Goal: Transaction & Acquisition: Purchase product/service

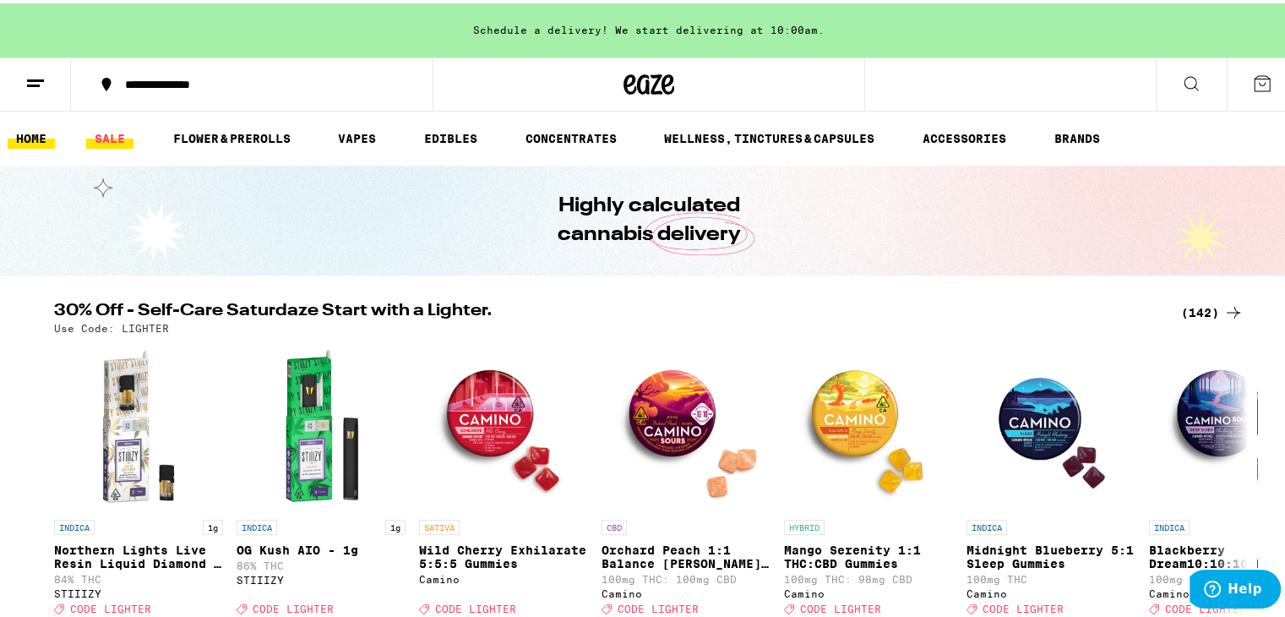
click at [106, 133] on link "SALE" at bounding box center [109, 135] width 47 height 20
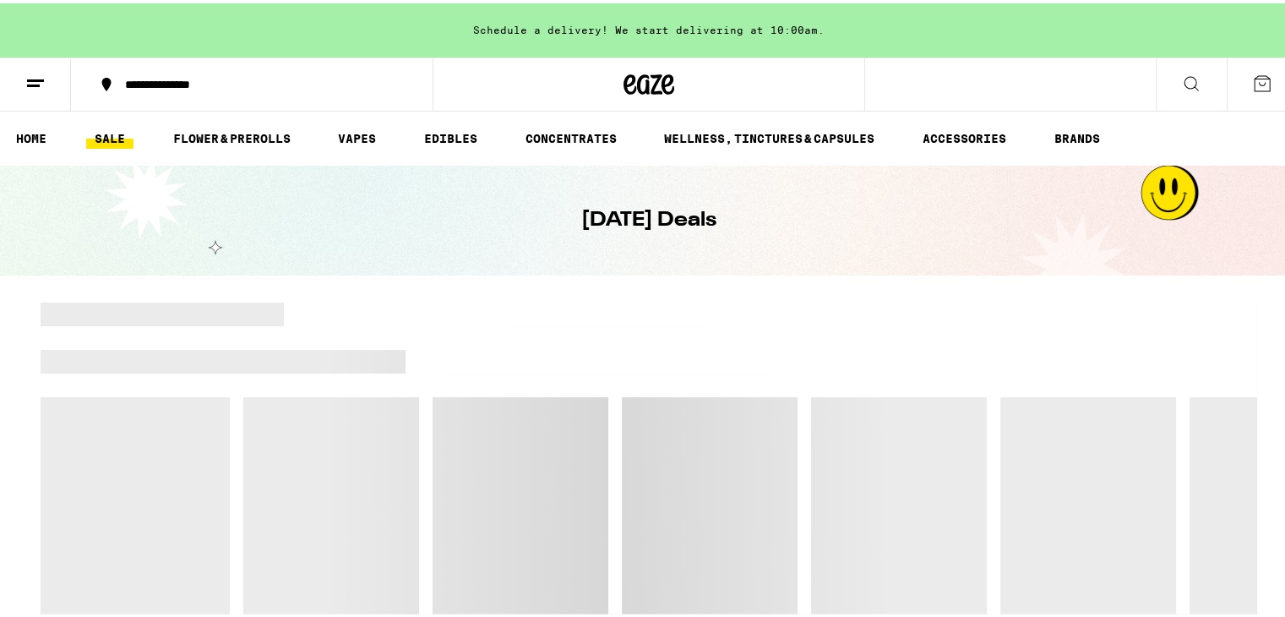
scroll to position [167, 0]
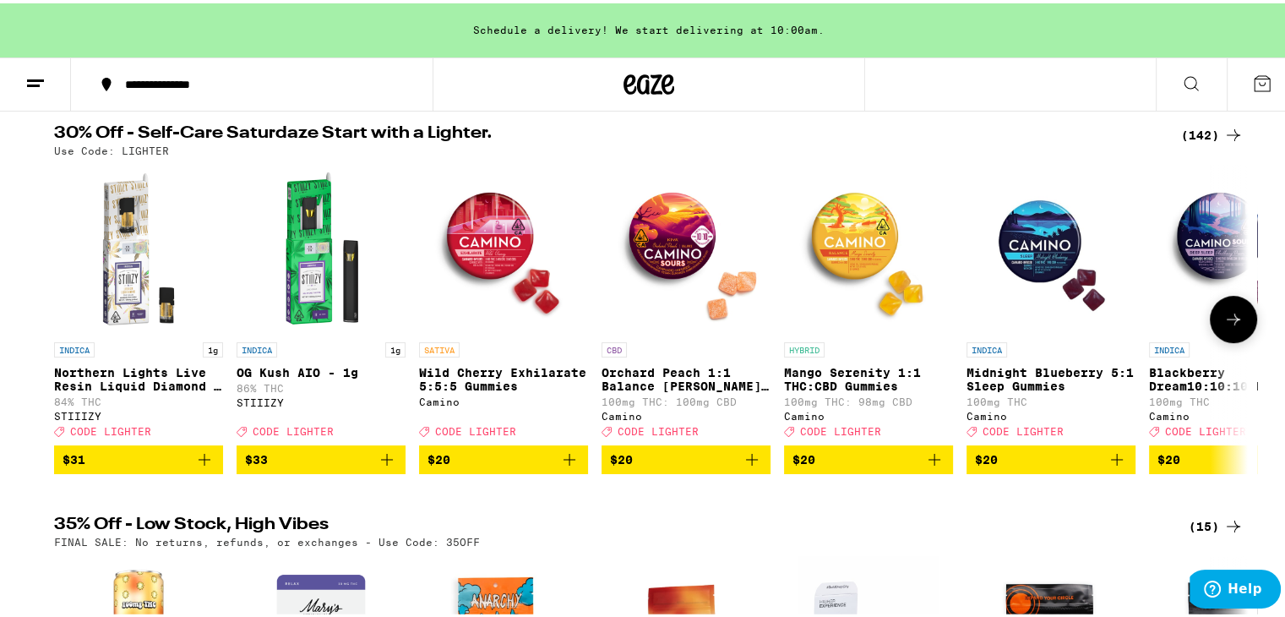
click at [661, 253] on img "Open page for Orchard Peach 1:1 Balance Sours Gummies from Camino" at bounding box center [686, 245] width 169 height 169
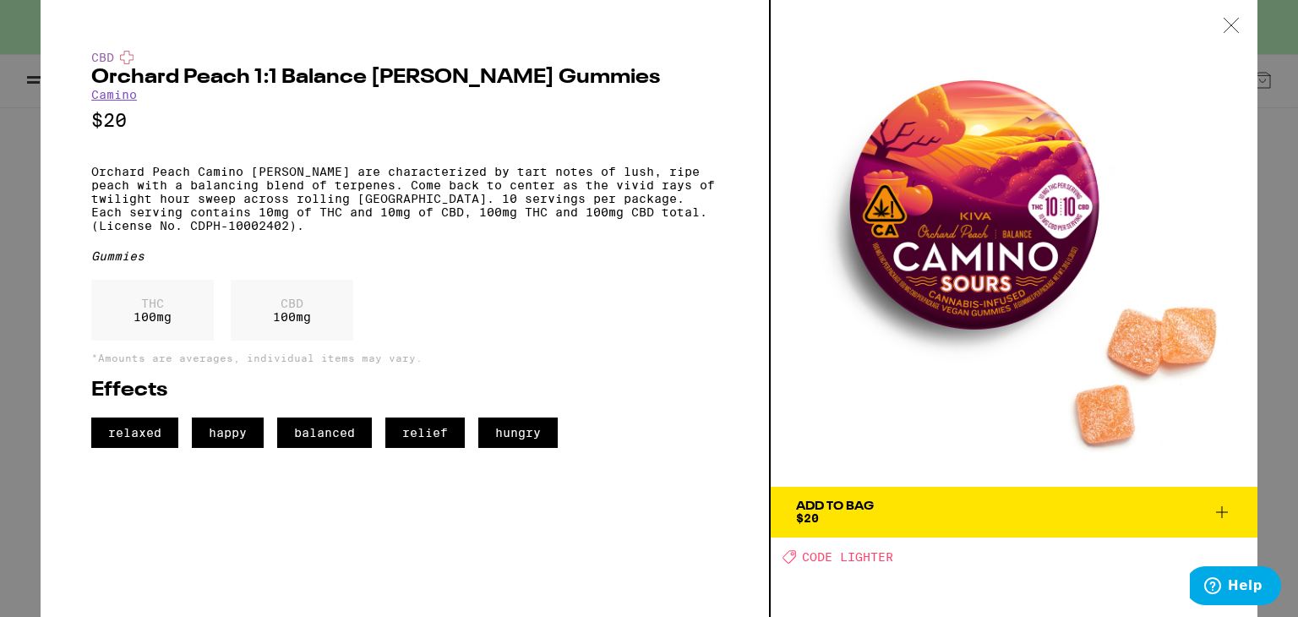
click at [1229, 25] on icon at bounding box center [1231, 25] width 17 height 15
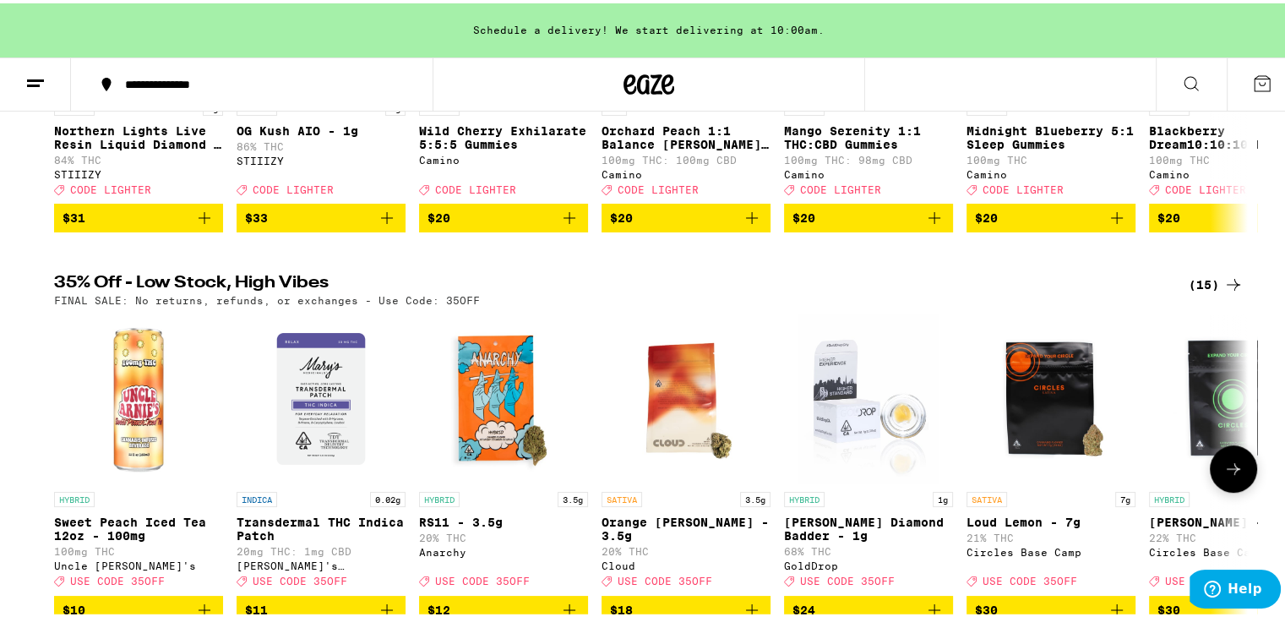
scroll to position [499, 0]
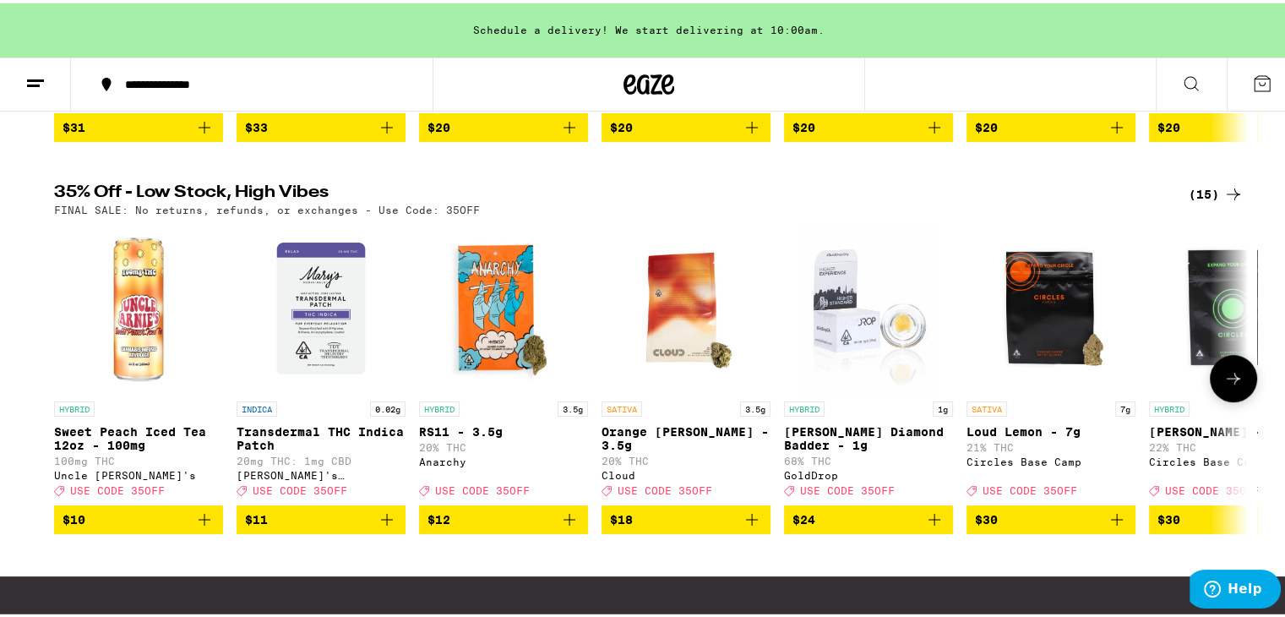
click at [1227, 385] on icon at bounding box center [1233, 375] width 20 height 20
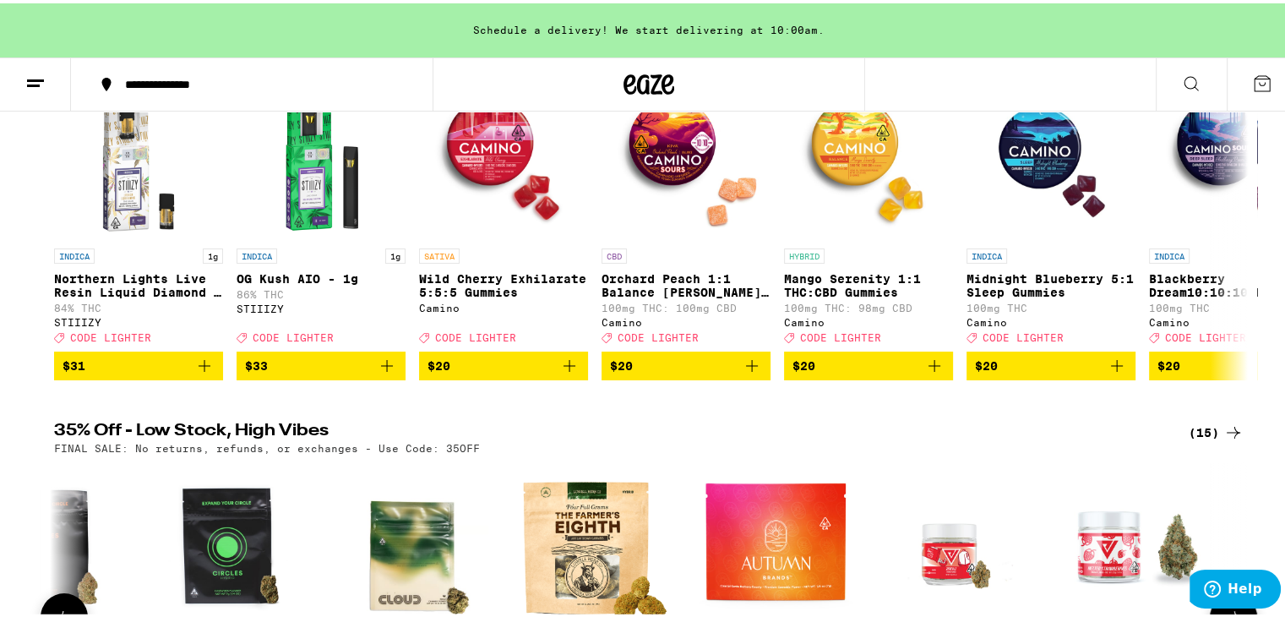
scroll to position [0, 0]
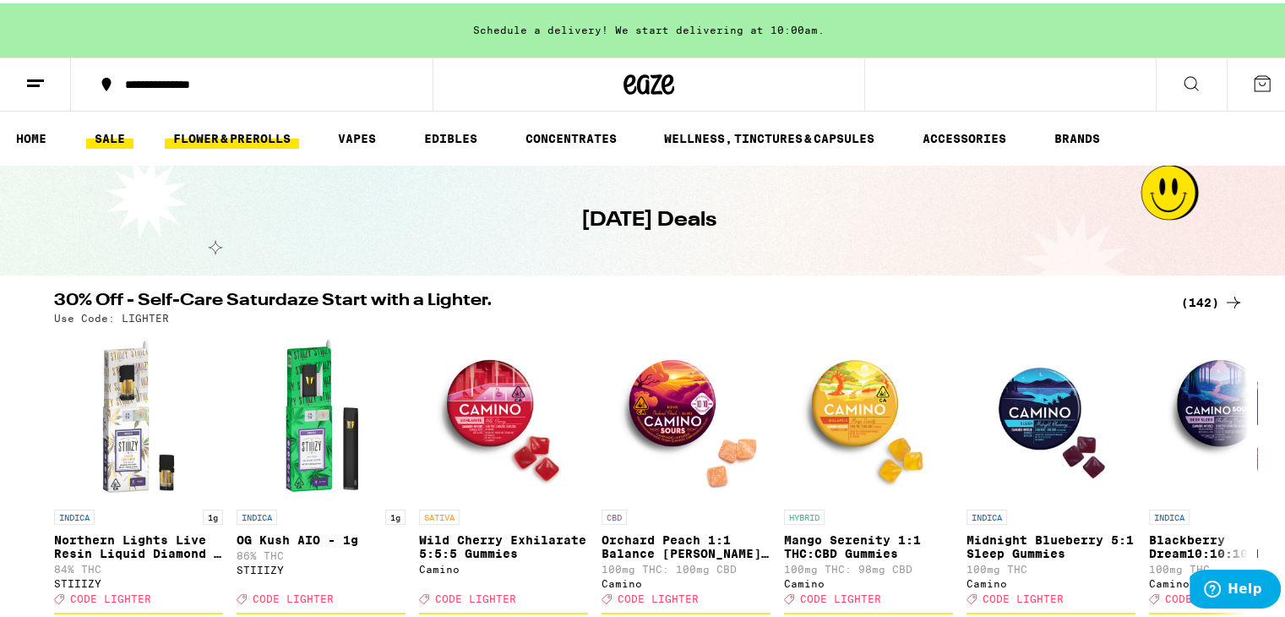
click at [212, 136] on link "FLOWER & PREROLLS" at bounding box center [232, 135] width 134 height 20
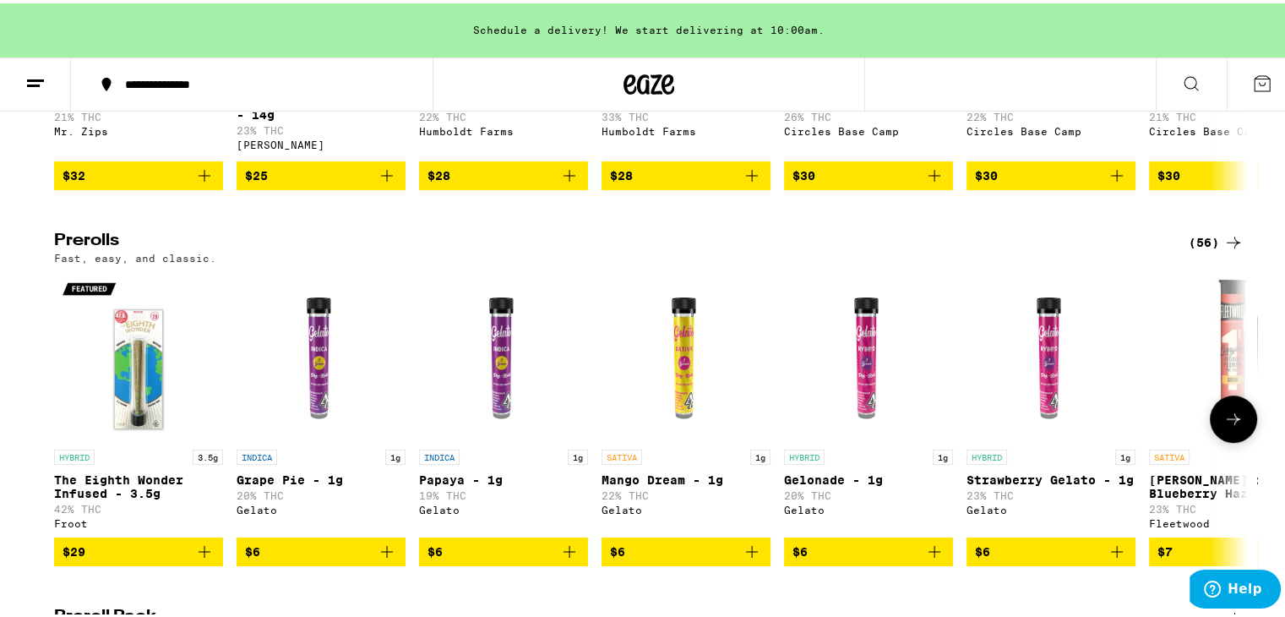
scroll to position [845, 0]
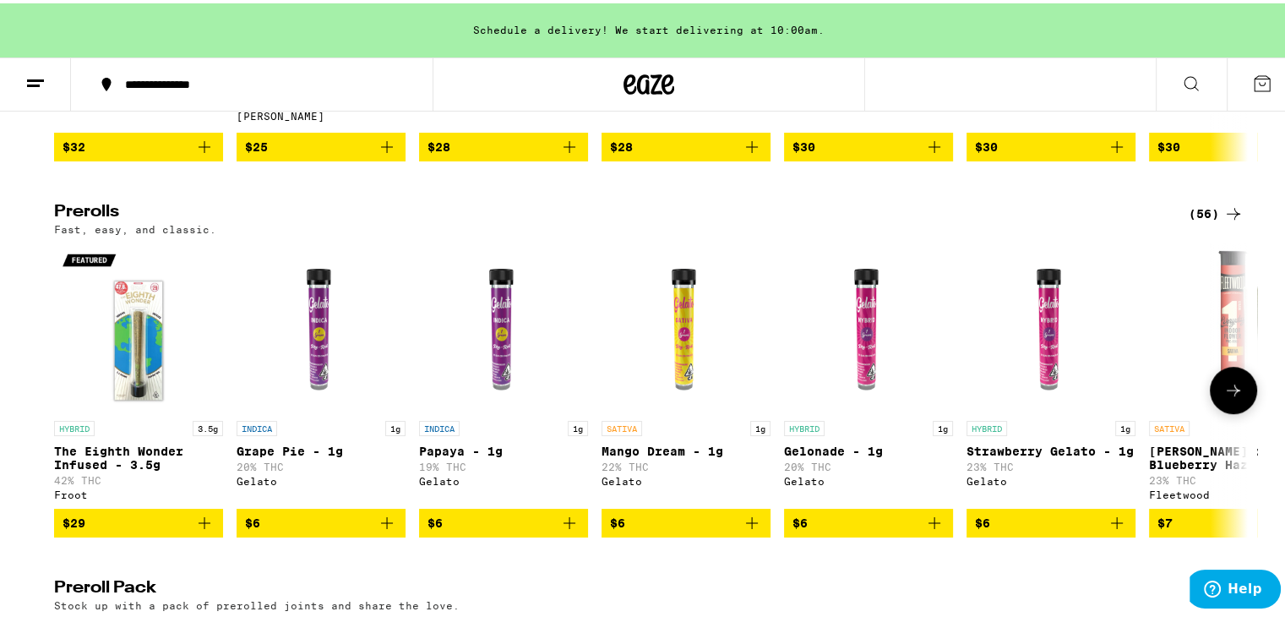
click at [1230, 393] on icon at bounding box center [1234, 387] width 14 height 12
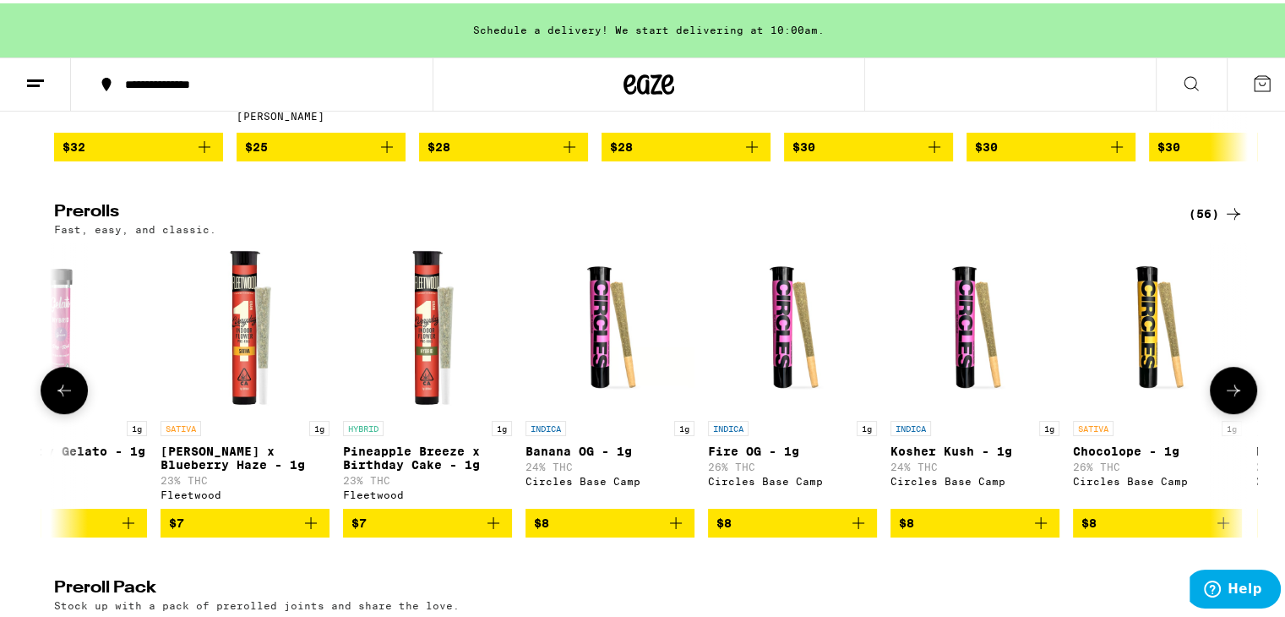
scroll to position [0, 1005]
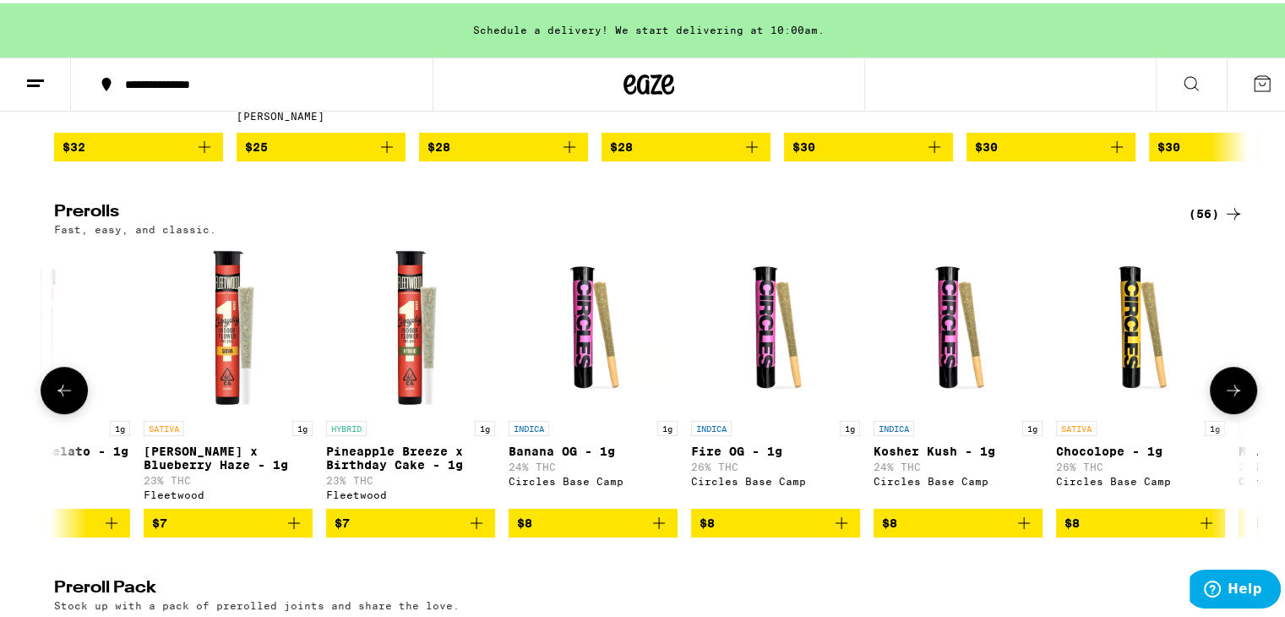
click at [1234, 397] on icon at bounding box center [1233, 387] width 20 height 20
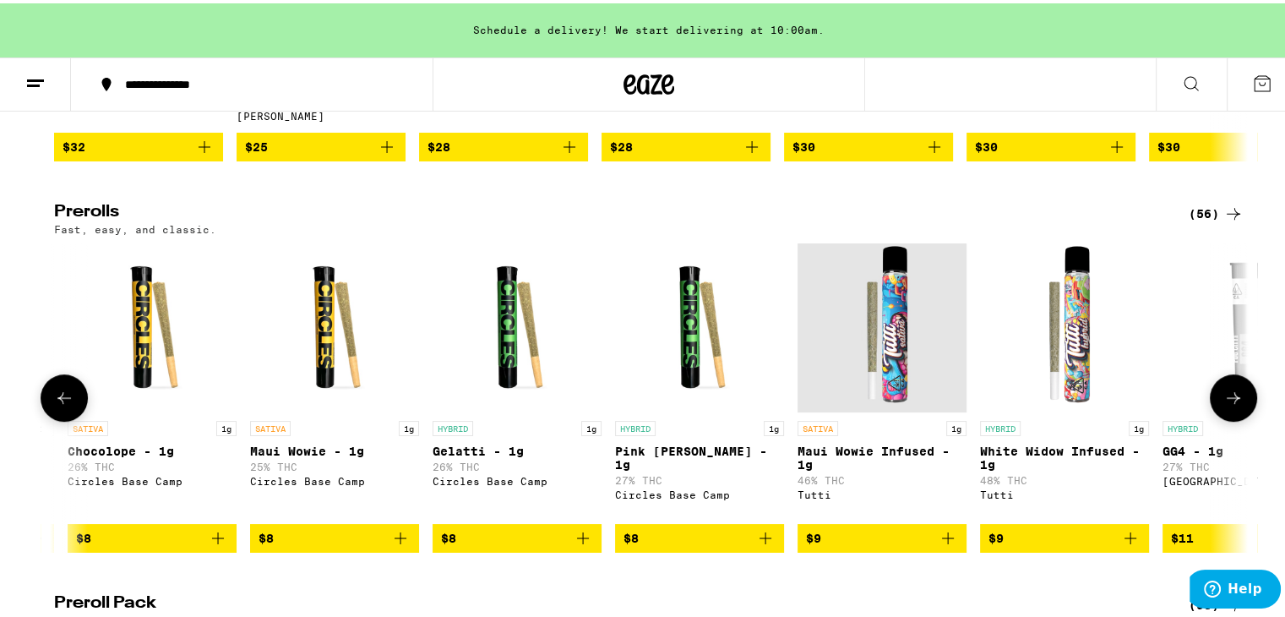
scroll to position [0, 2011]
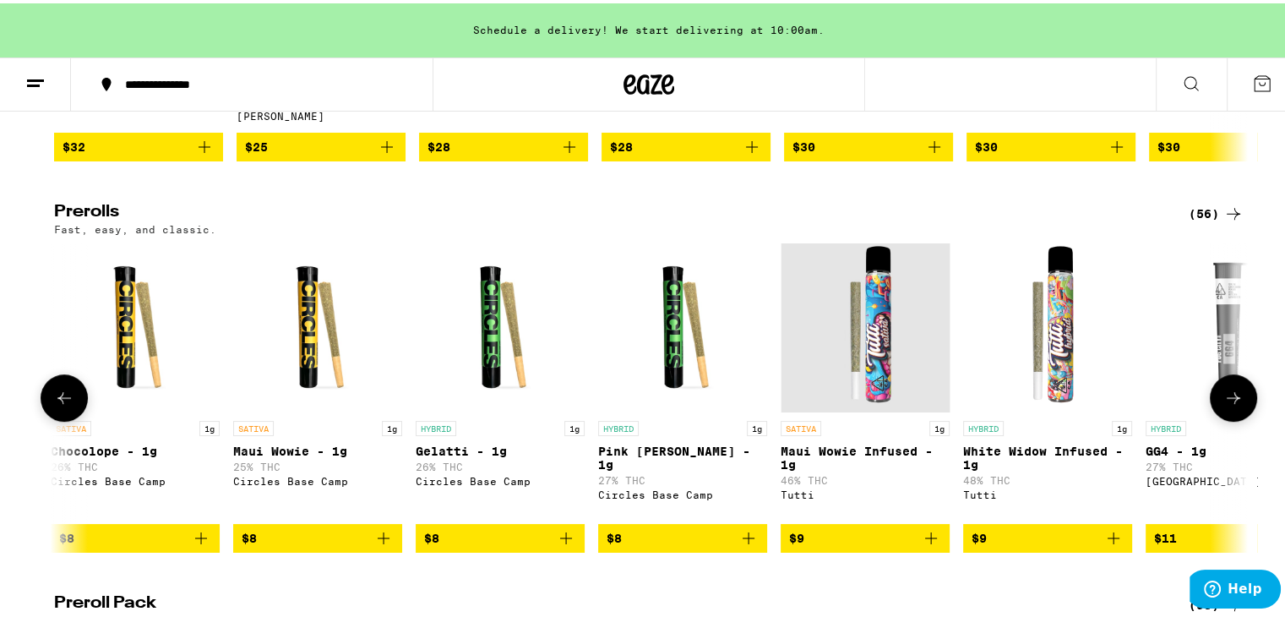
click at [870, 379] on img "Open page for Maui Wowie Infused - 1g from Tutti" at bounding box center [865, 324] width 169 height 169
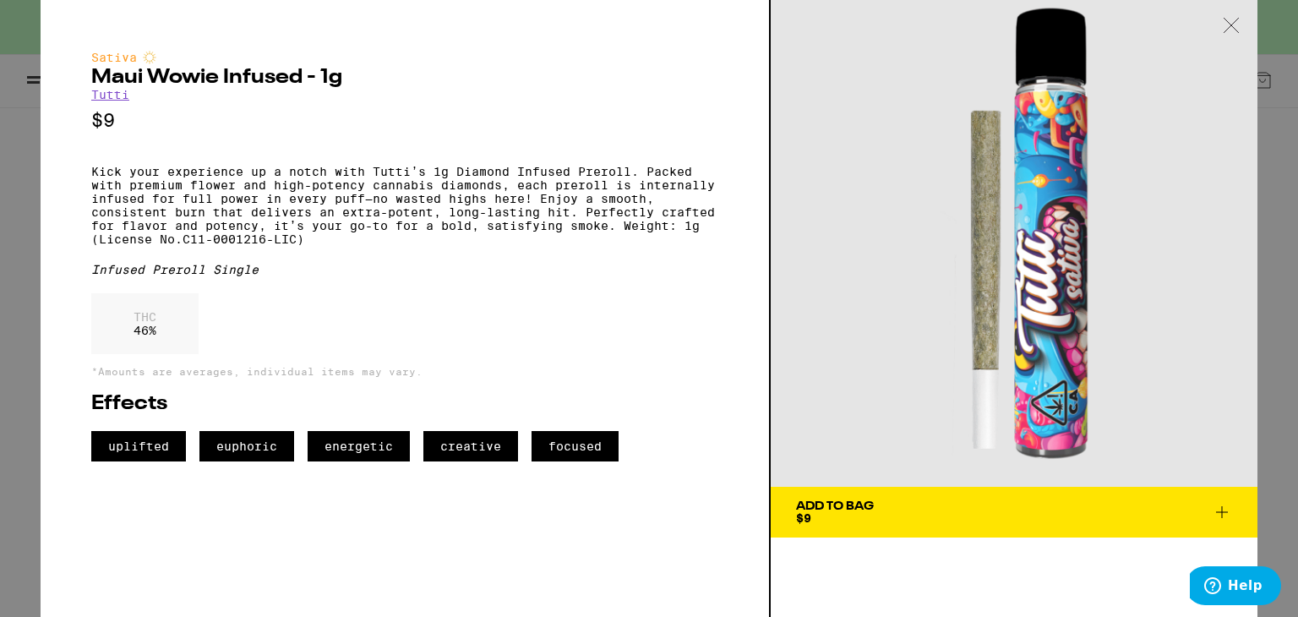
click at [1228, 28] on icon at bounding box center [1231, 25] width 17 height 15
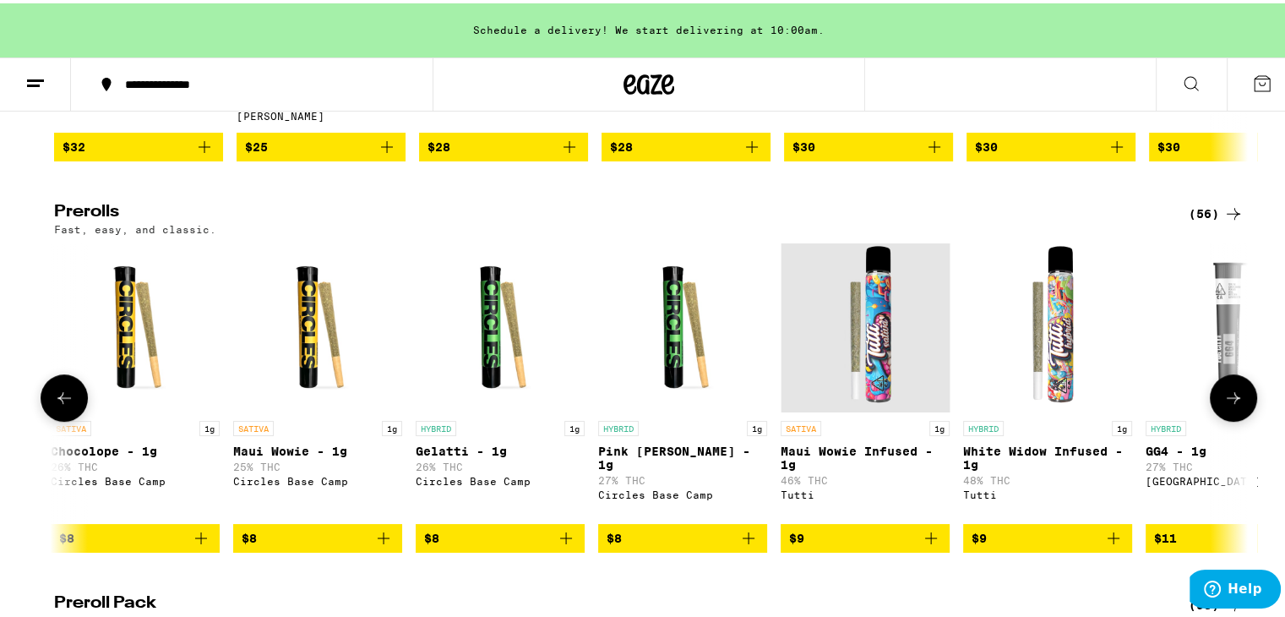
click at [1060, 378] on img "Open page for White Widow Infused - 1g from Tutti" at bounding box center [1047, 324] width 169 height 169
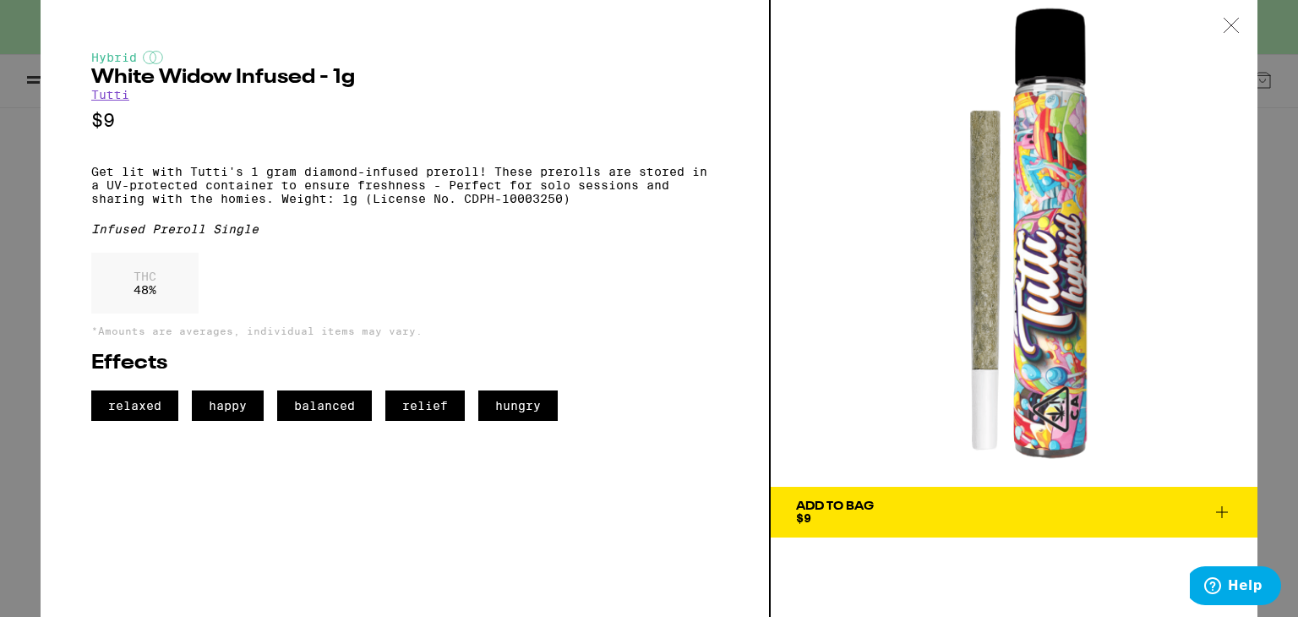
click at [1225, 26] on icon at bounding box center [1231, 25] width 17 height 15
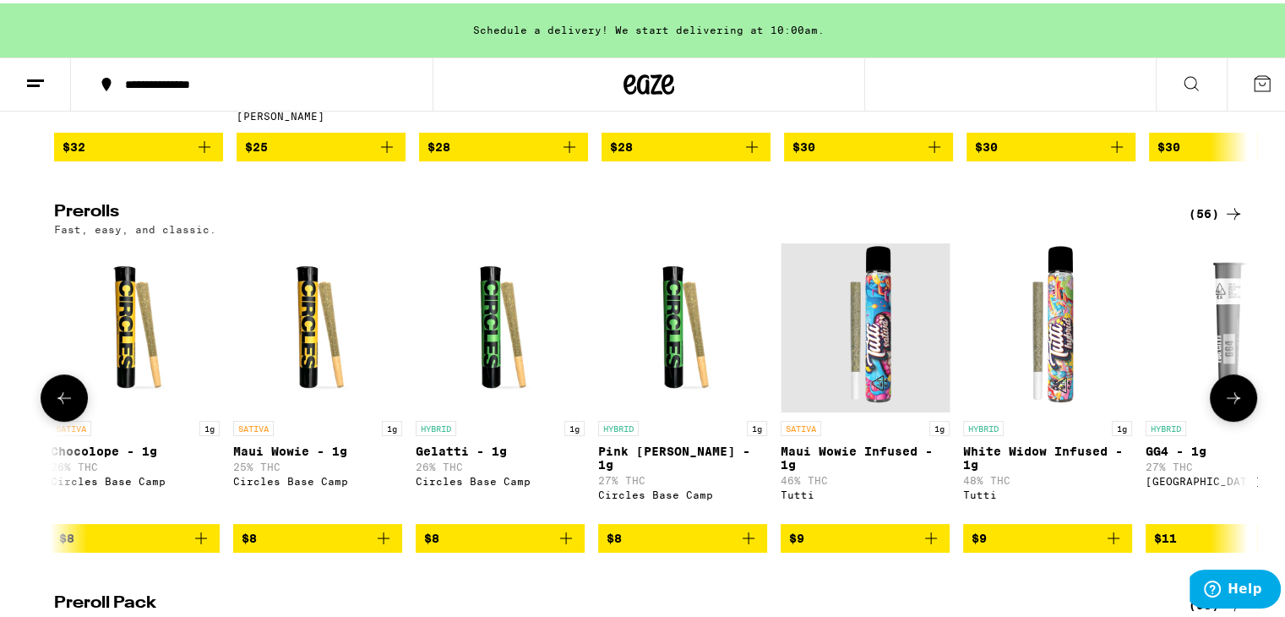
click at [1112, 545] on icon "Add to bag" at bounding box center [1113, 535] width 20 height 20
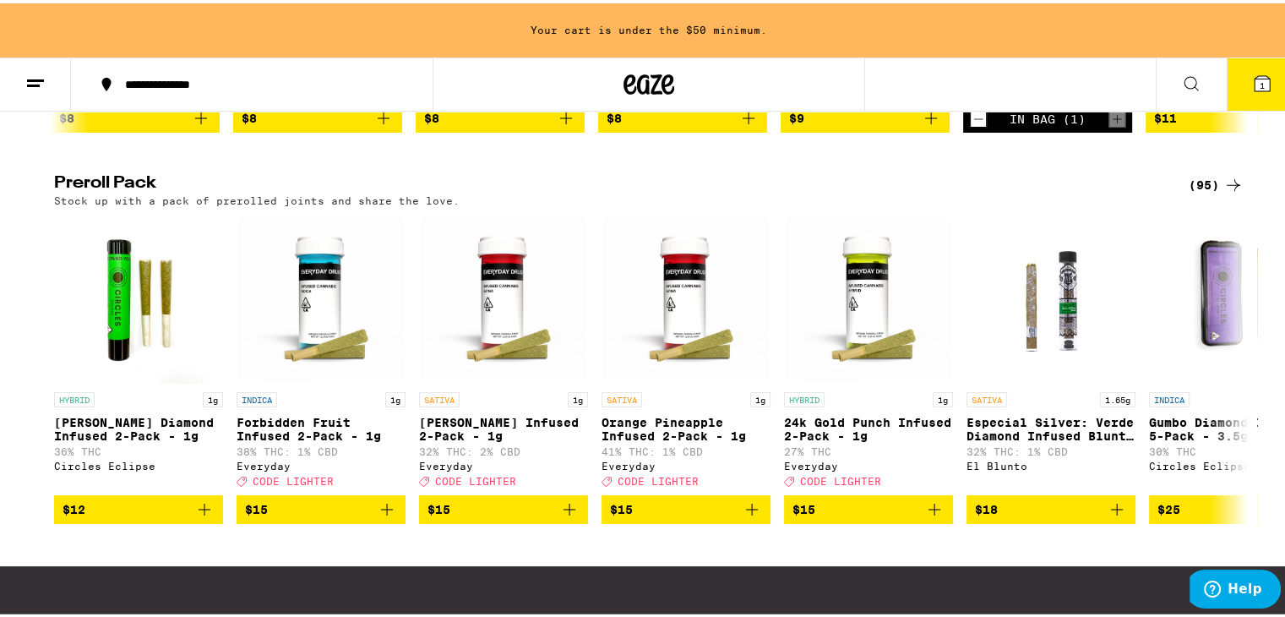
scroll to position [1352, 0]
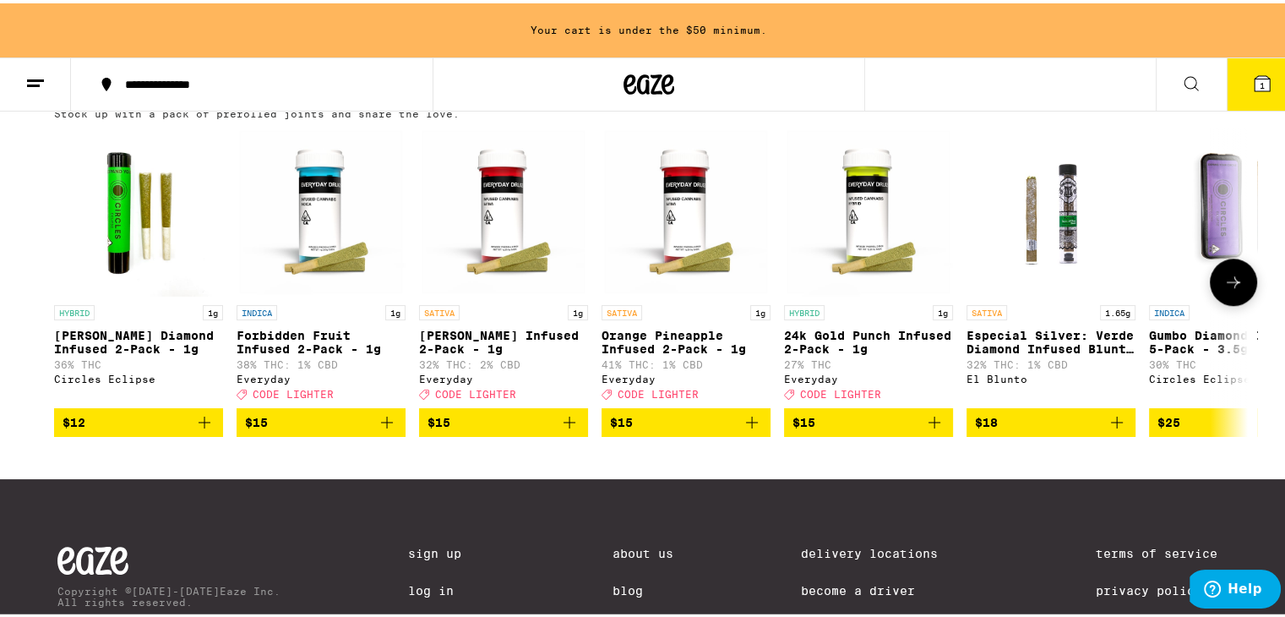
click at [746, 425] on icon "Add to bag" at bounding box center [752, 419] width 12 height 12
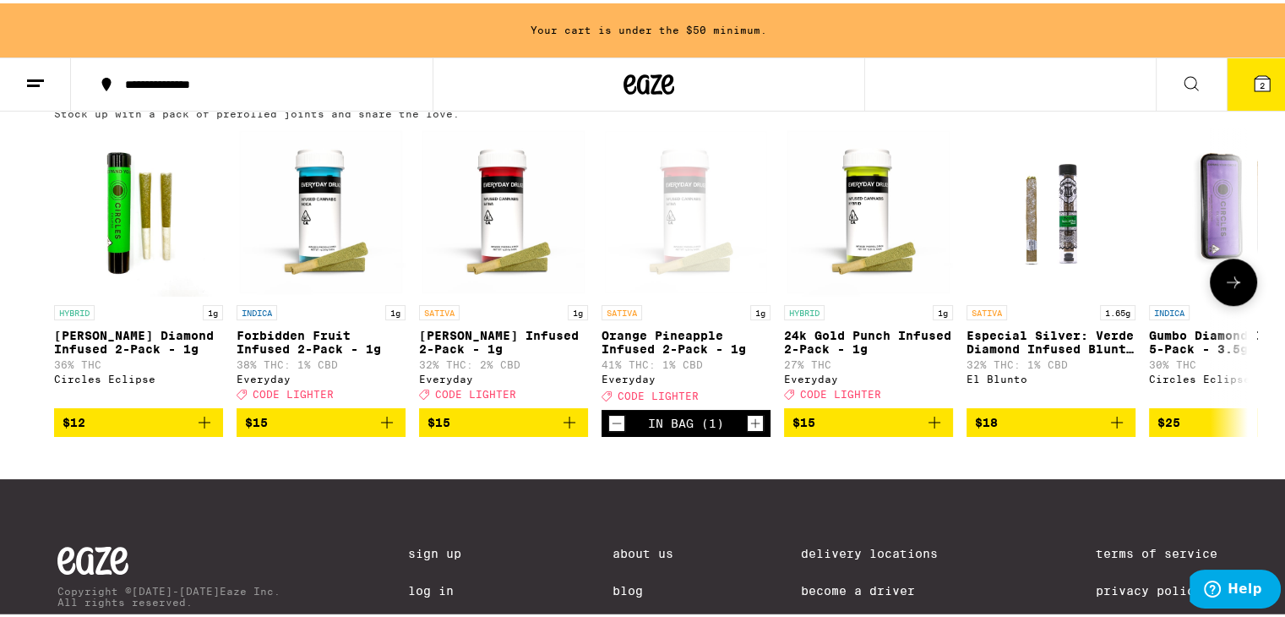
click at [1223, 289] on icon at bounding box center [1233, 279] width 20 height 20
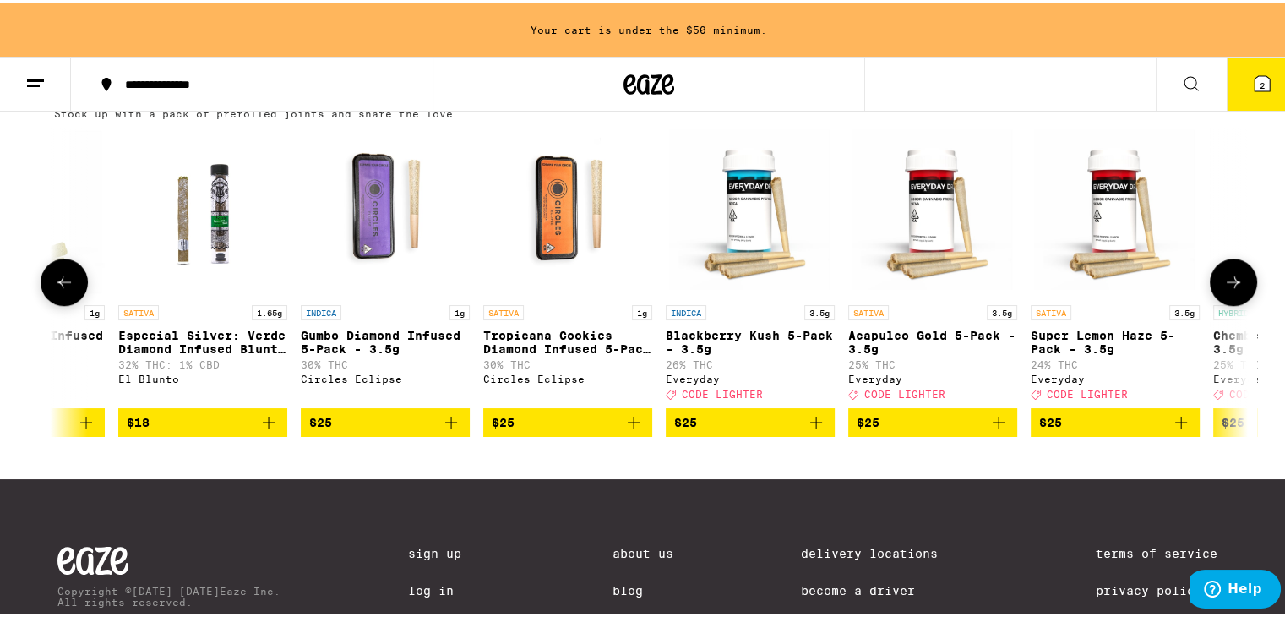
scroll to position [0, 1005]
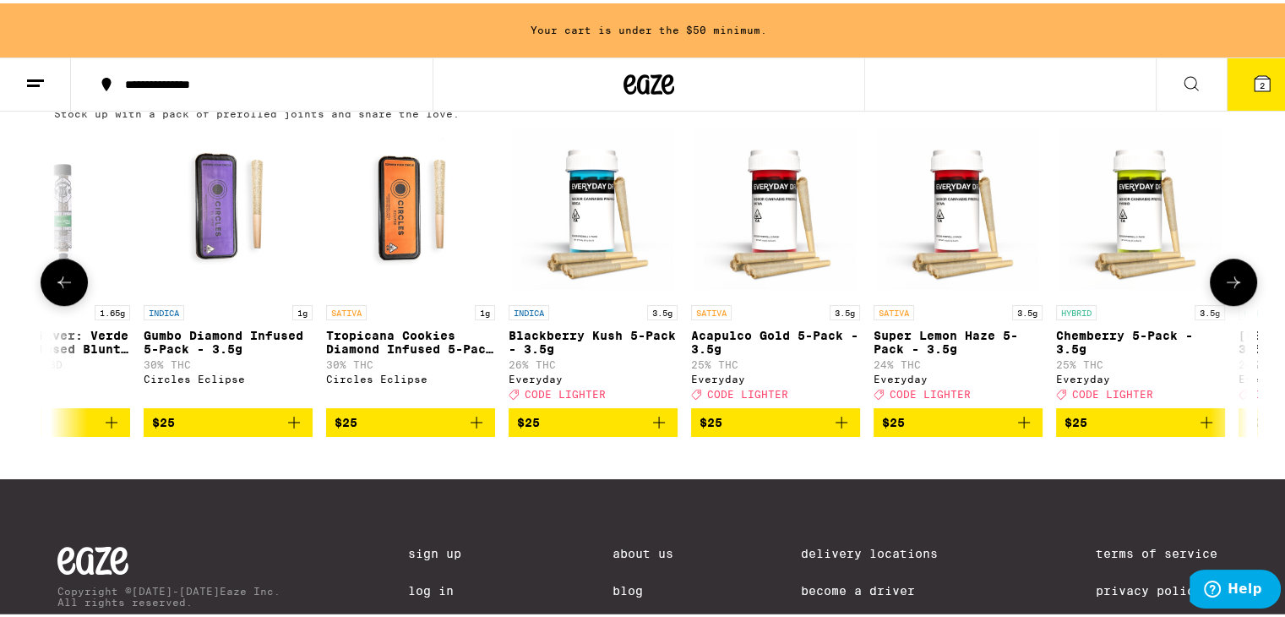
click at [1234, 289] on icon at bounding box center [1233, 279] width 20 height 20
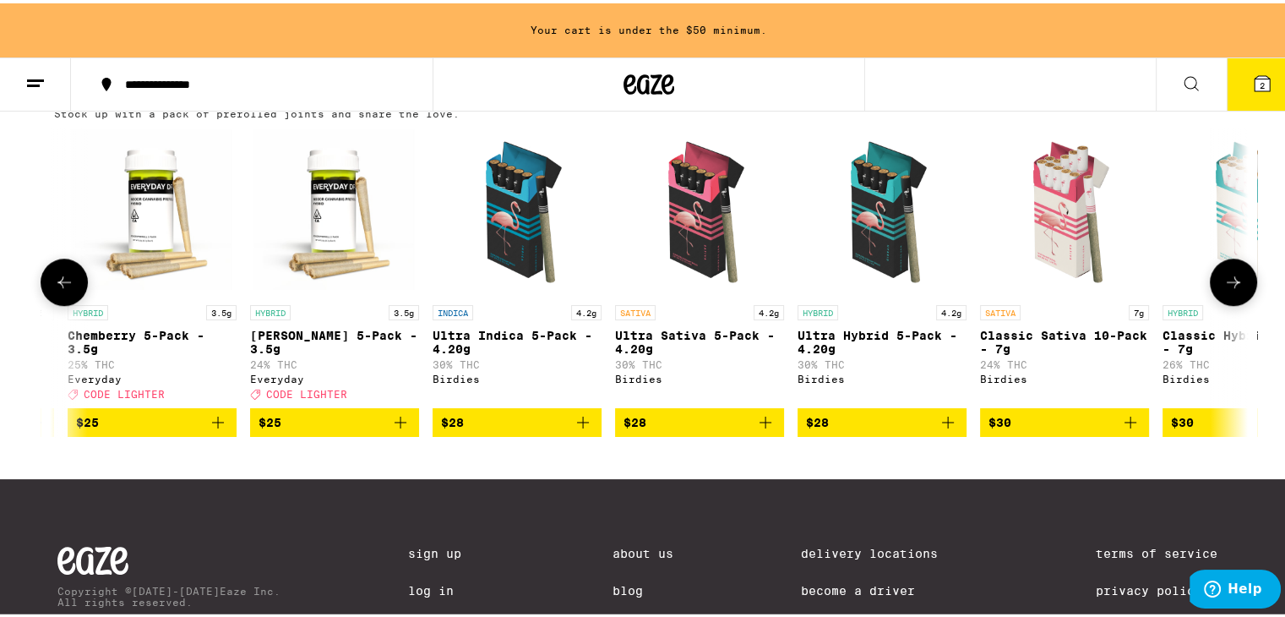
scroll to position [0, 2011]
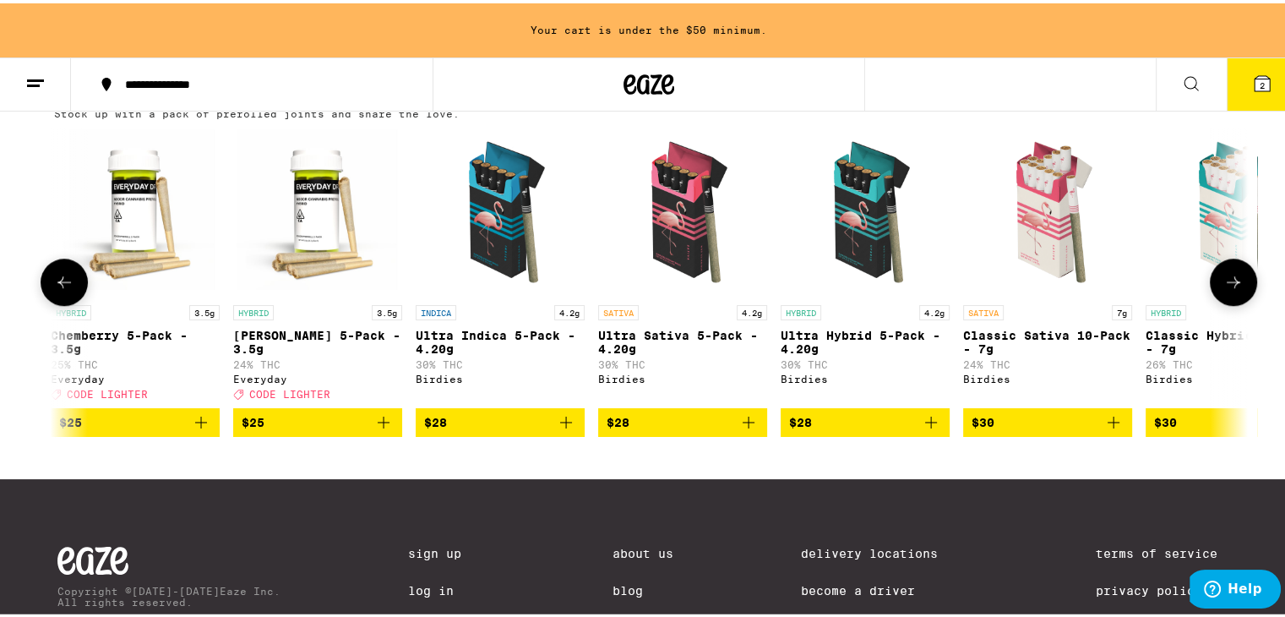
click at [1234, 289] on icon at bounding box center [1233, 279] width 20 height 20
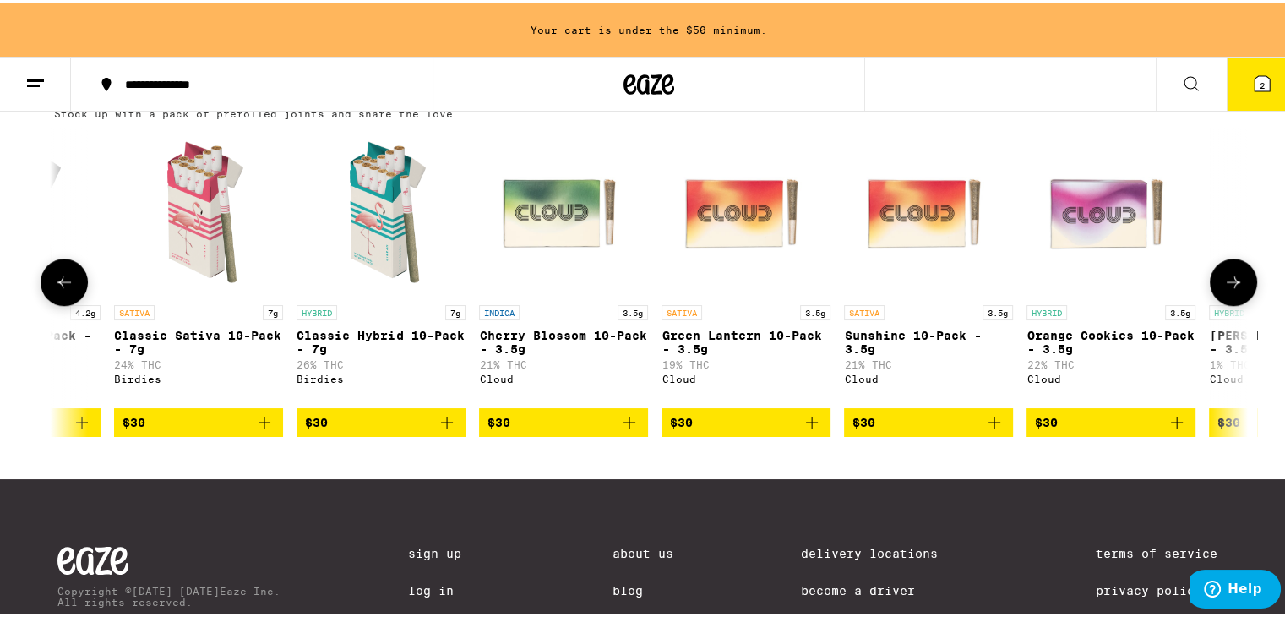
scroll to position [0, 3017]
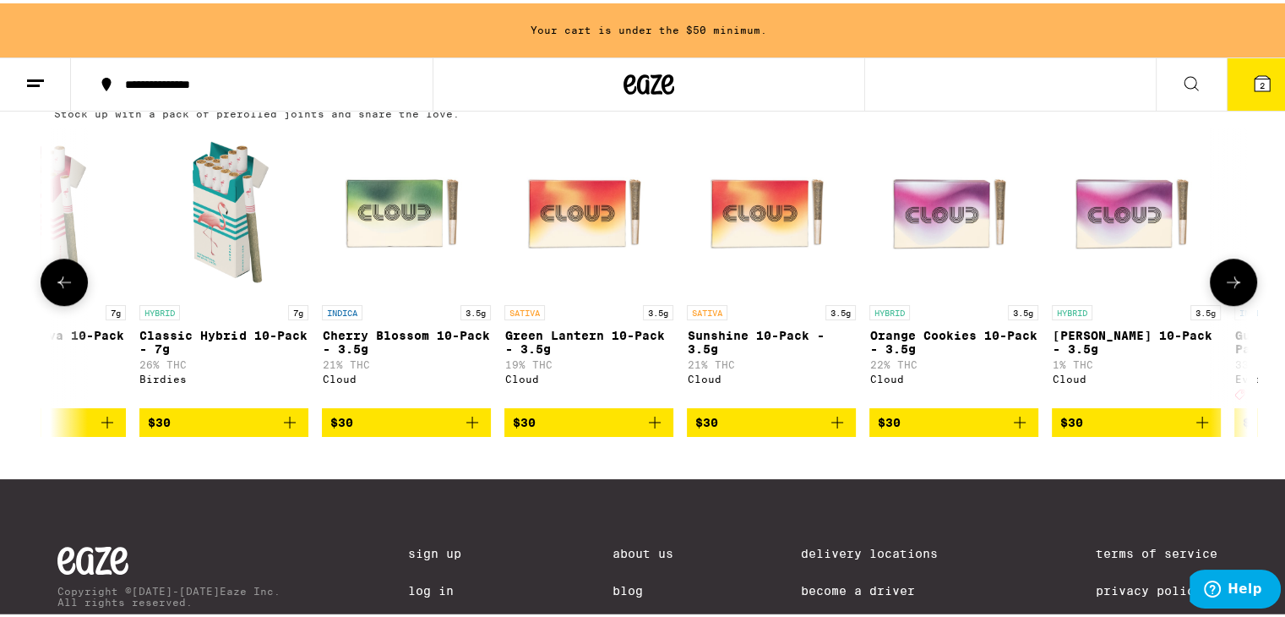
click at [54, 289] on icon at bounding box center [64, 279] width 20 height 20
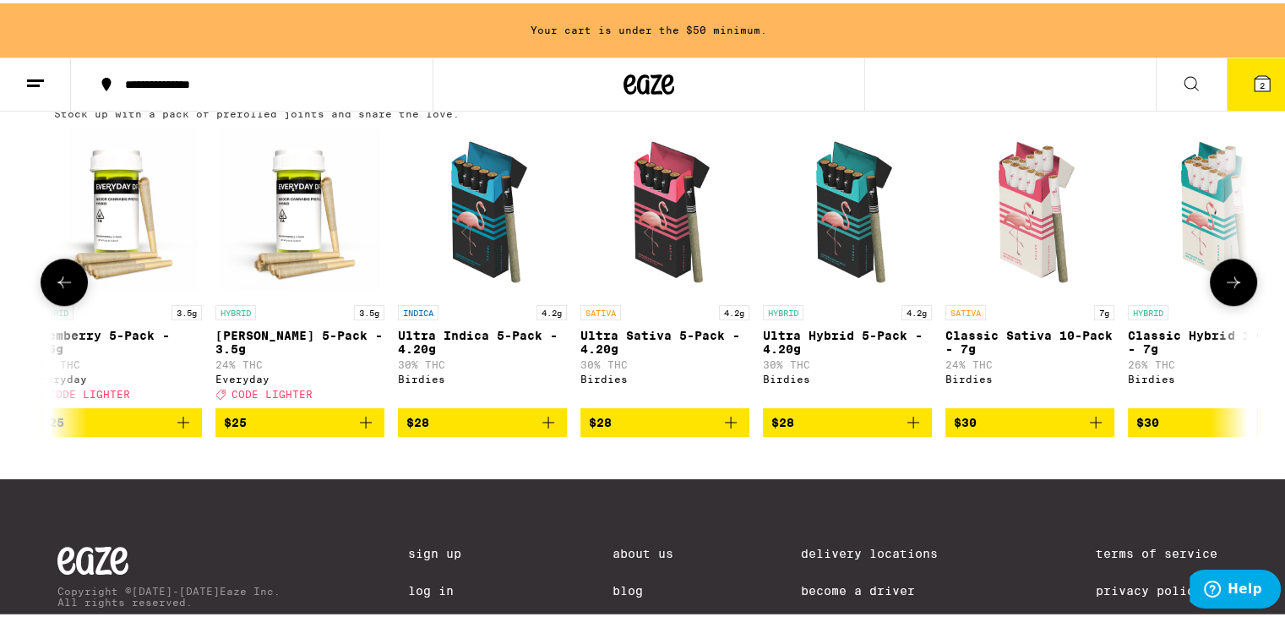
scroll to position [0, 2012]
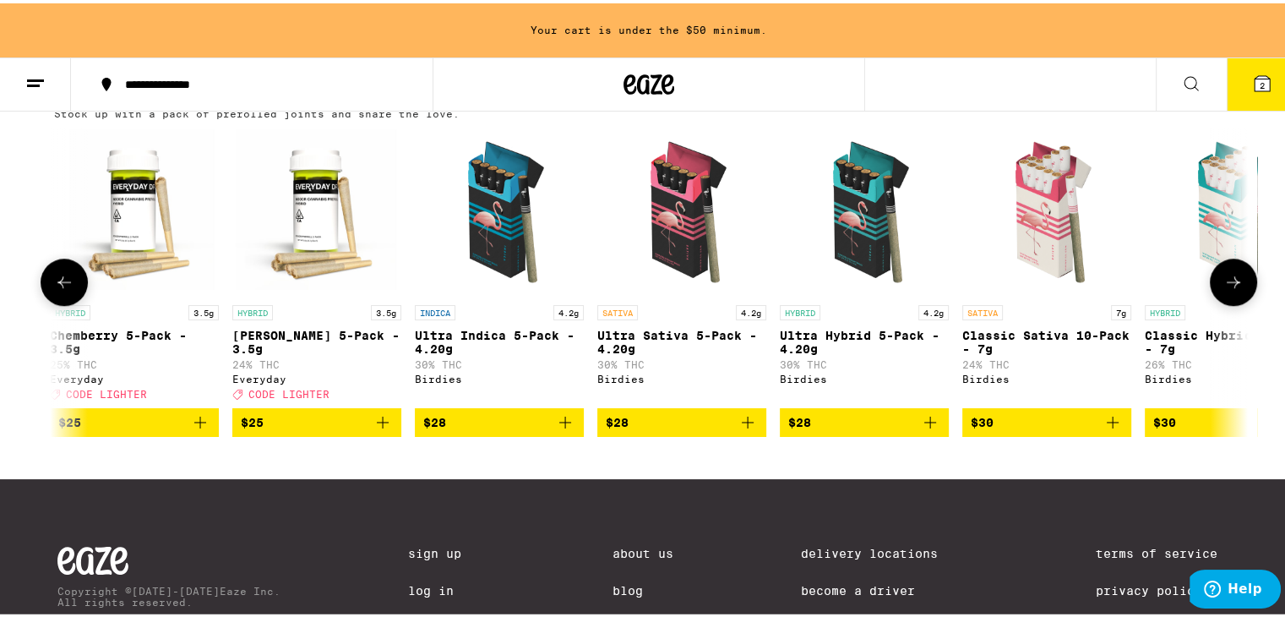
click at [46, 302] on button at bounding box center [64, 278] width 47 height 47
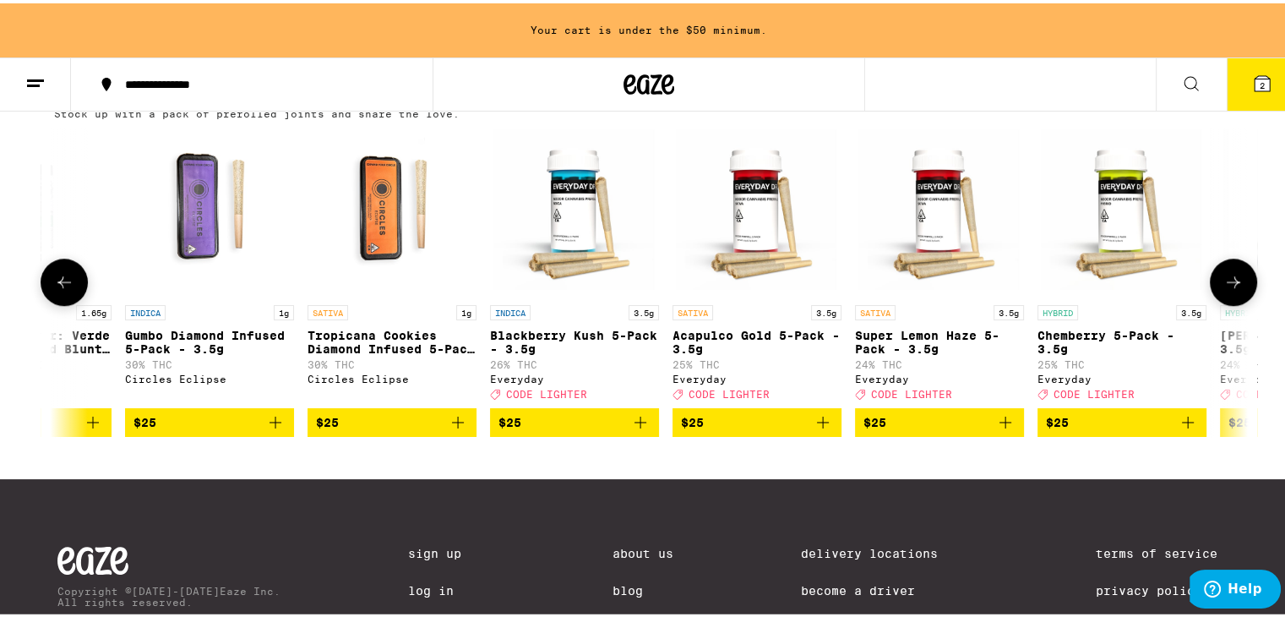
scroll to position [0, 1007]
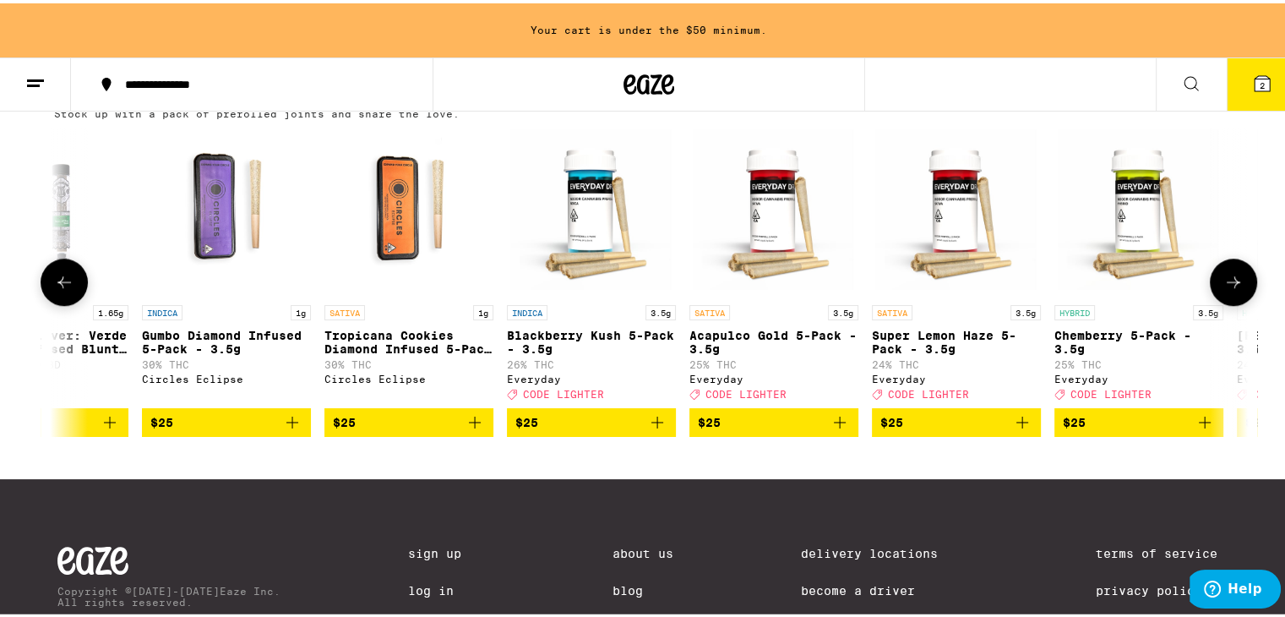
click at [467, 429] on icon "Add to bag" at bounding box center [475, 419] width 20 height 20
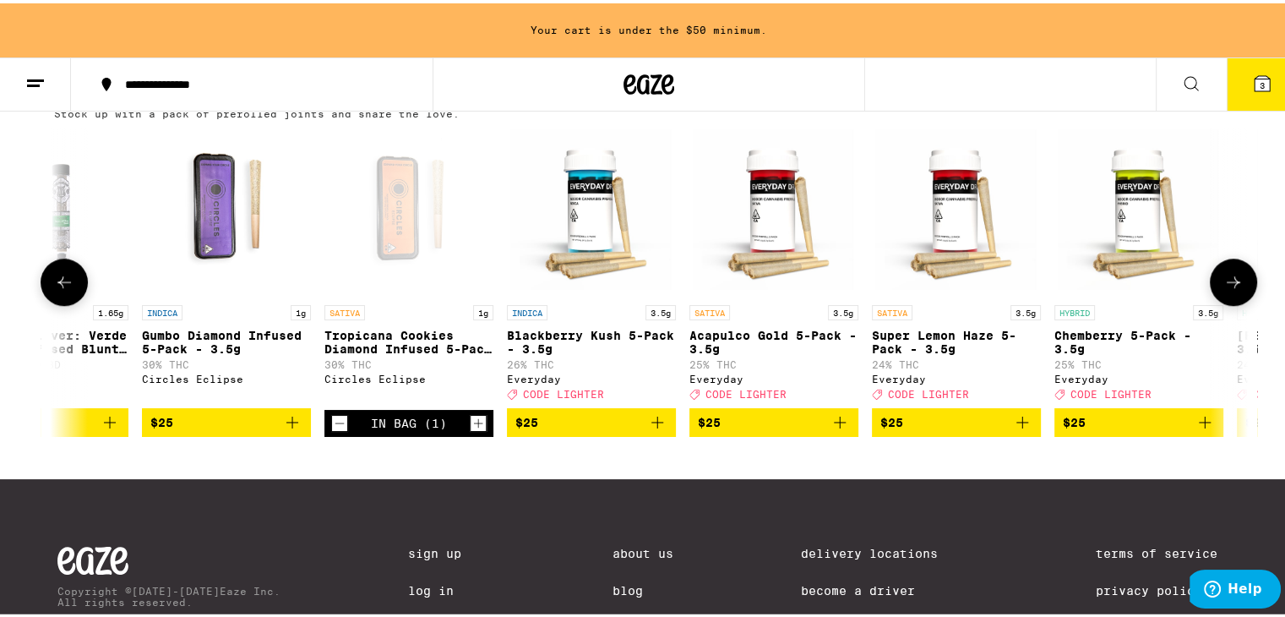
click at [287, 429] on icon "Add to bag" at bounding box center [292, 419] width 20 height 20
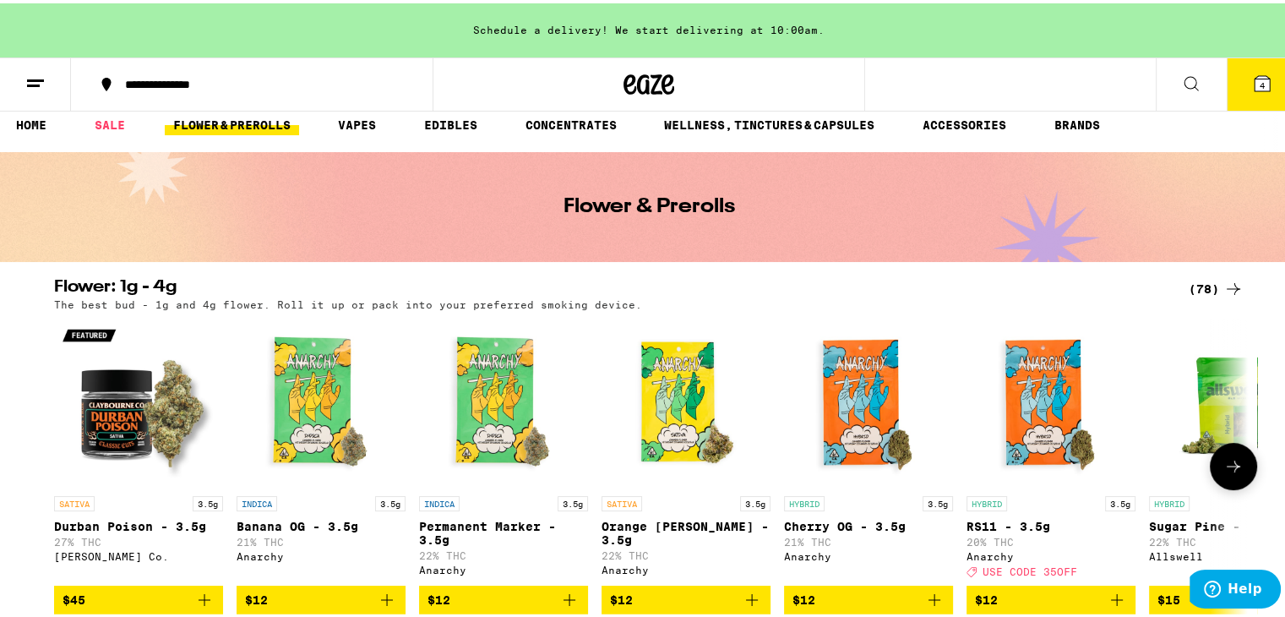
scroll to position [0, 0]
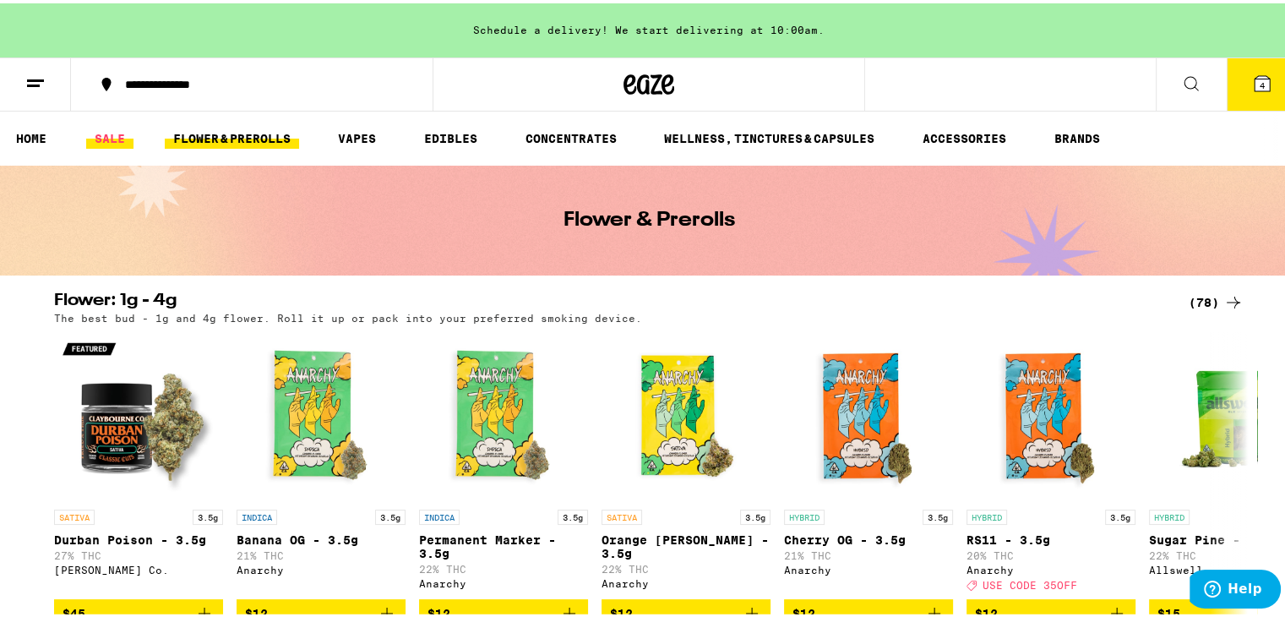
click at [109, 139] on link "SALE" at bounding box center [109, 135] width 47 height 20
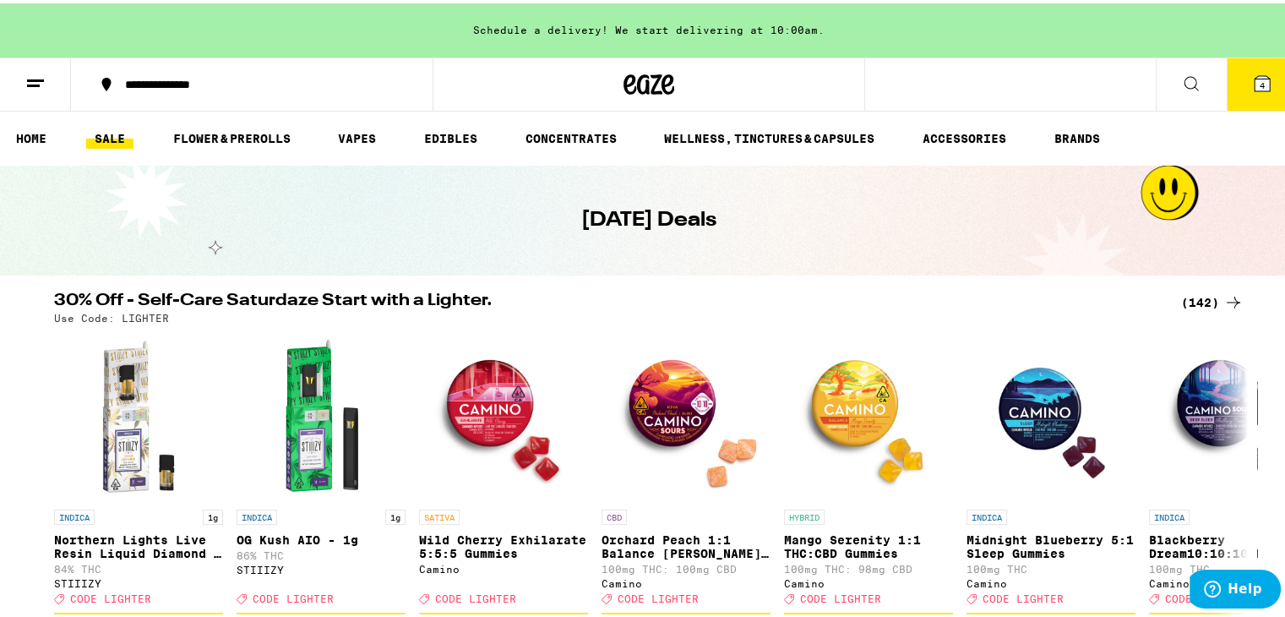
click at [1230, 301] on icon at bounding box center [1234, 299] width 14 height 12
click at [1230, 302] on icon at bounding box center [1233, 299] width 20 height 20
click at [1228, 296] on icon at bounding box center [1233, 299] width 20 height 20
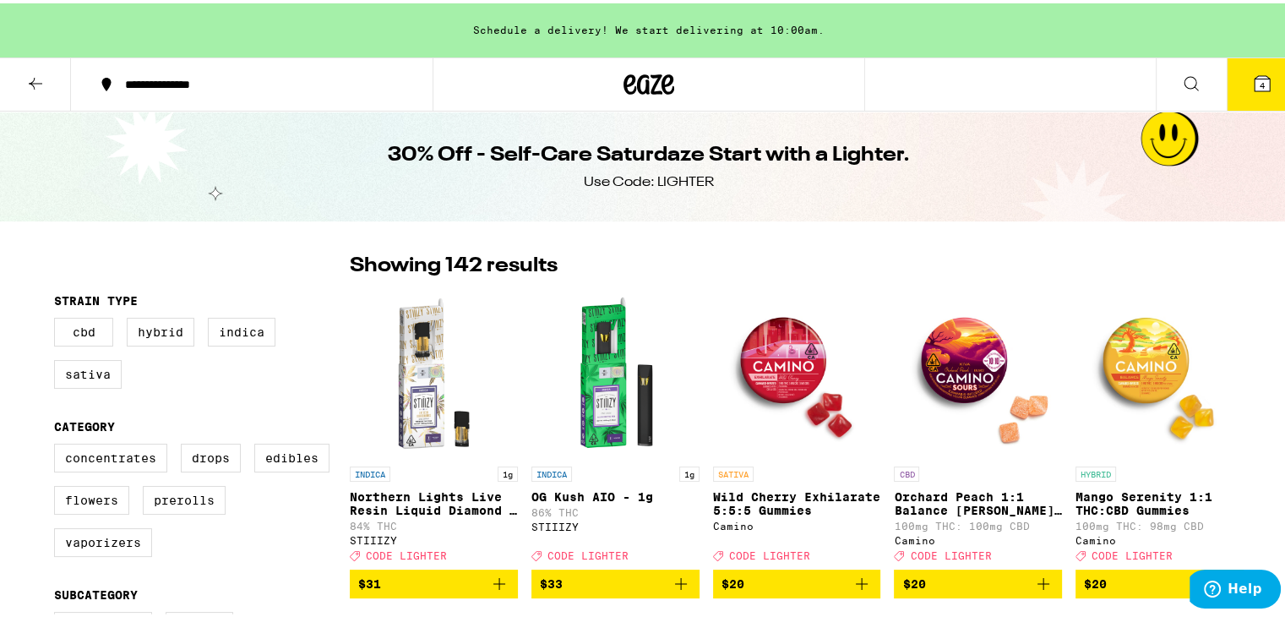
click at [251, 127] on div "30% Off - Self-Care Saturdaze Start with a Lighter. Use Code: LIGHTER" at bounding box center [649, 163] width 1298 height 110
click at [1032, 71] on div "**********" at bounding box center [649, 81] width 1298 height 54
click at [1181, 80] on icon at bounding box center [1191, 80] width 20 height 20
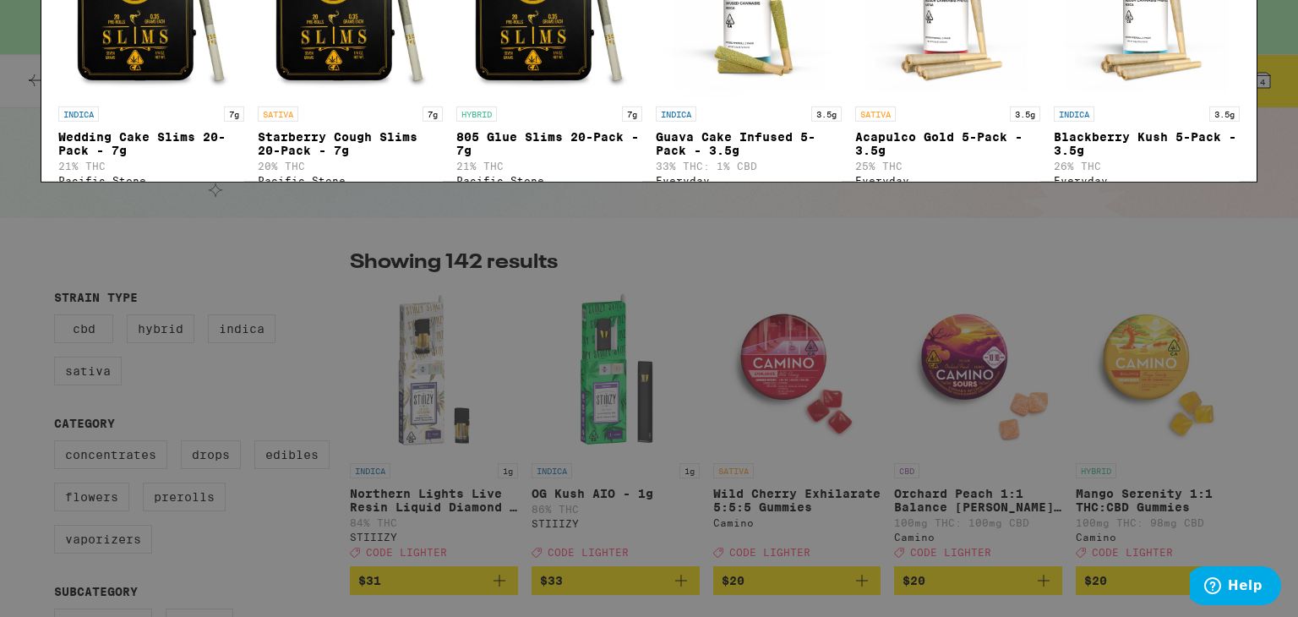
type input "sle"
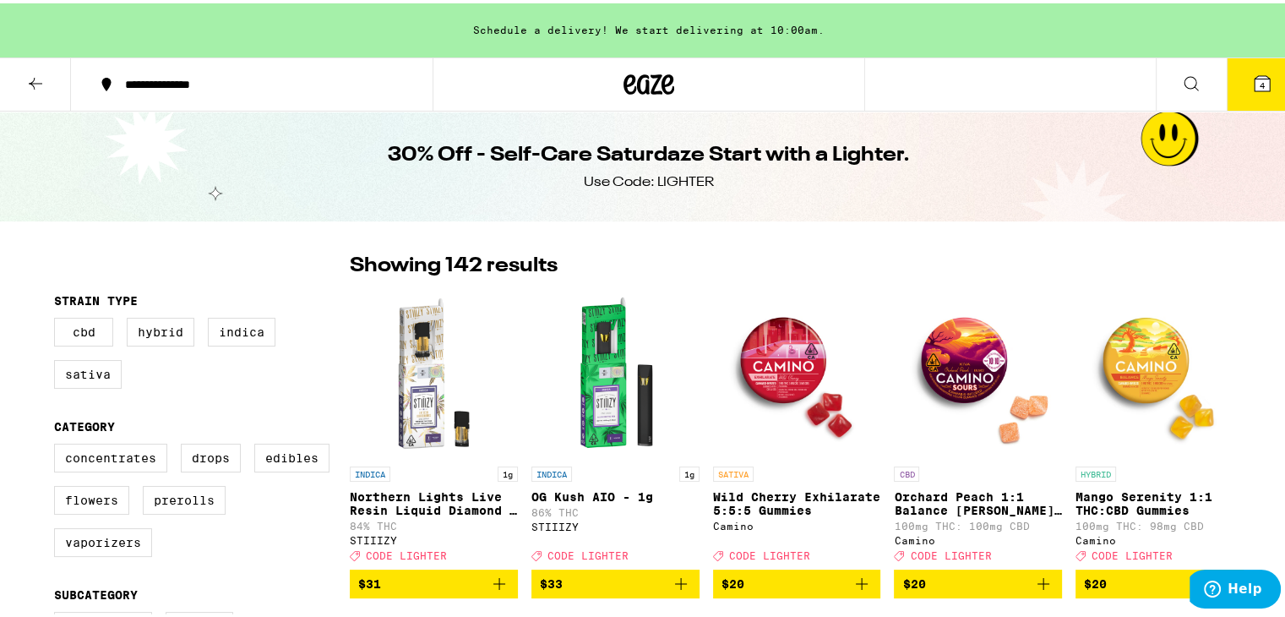
click at [198, 72] on button "**********" at bounding box center [252, 81] width 362 height 51
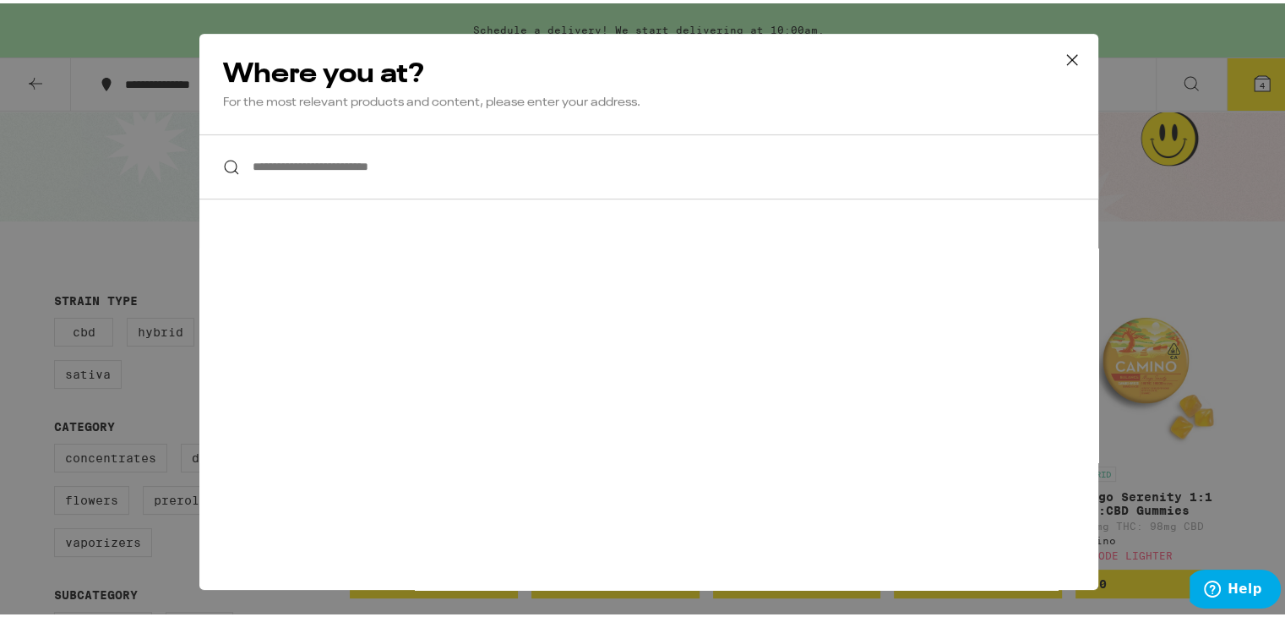
click at [1065, 55] on icon at bounding box center [1071, 56] width 25 height 25
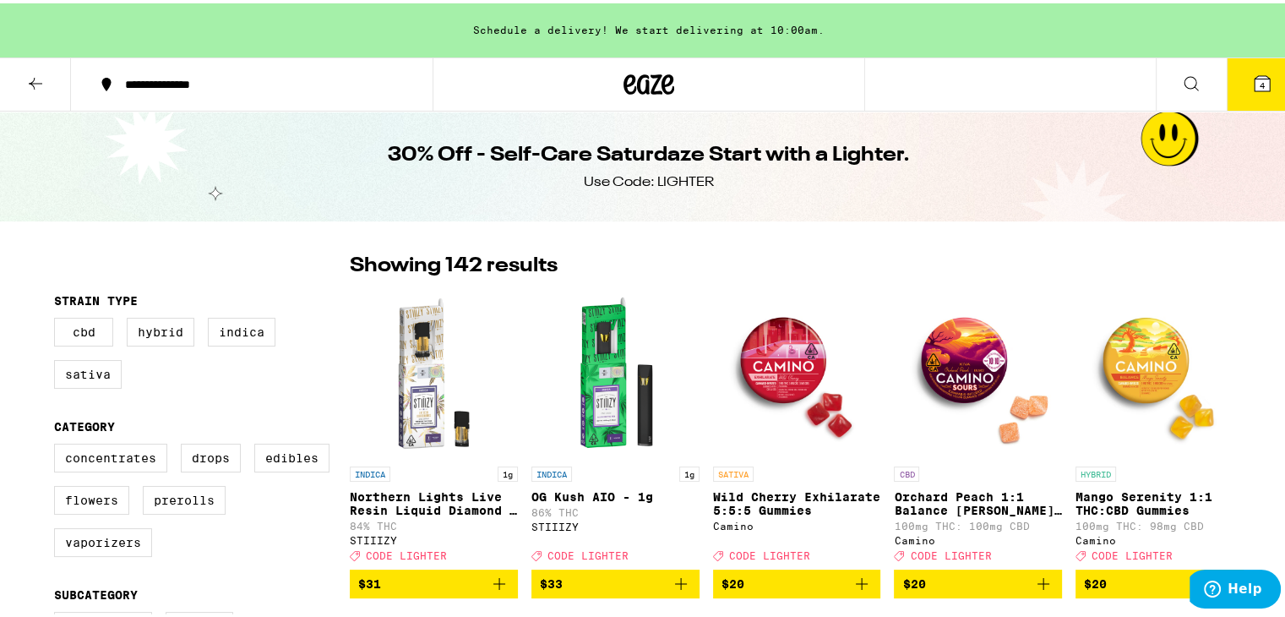
click at [1181, 79] on icon at bounding box center [1191, 80] width 20 height 20
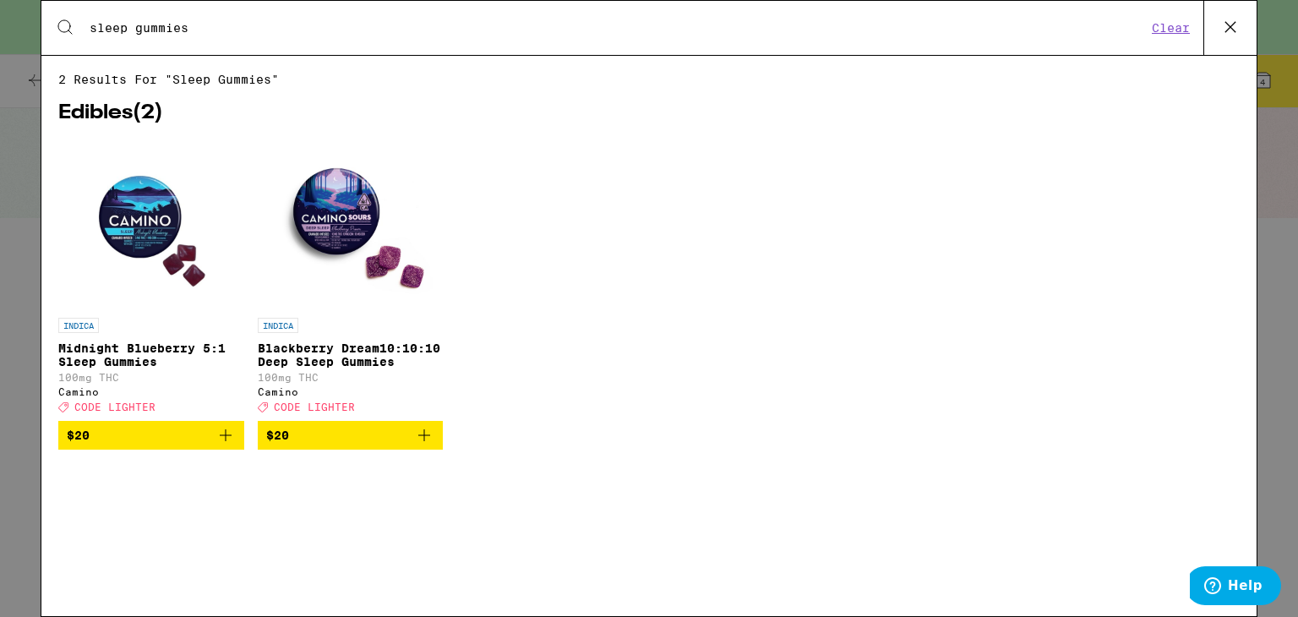
type input "sleep gummies"
click at [1236, 29] on icon at bounding box center [1229, 26] width 25 height 25
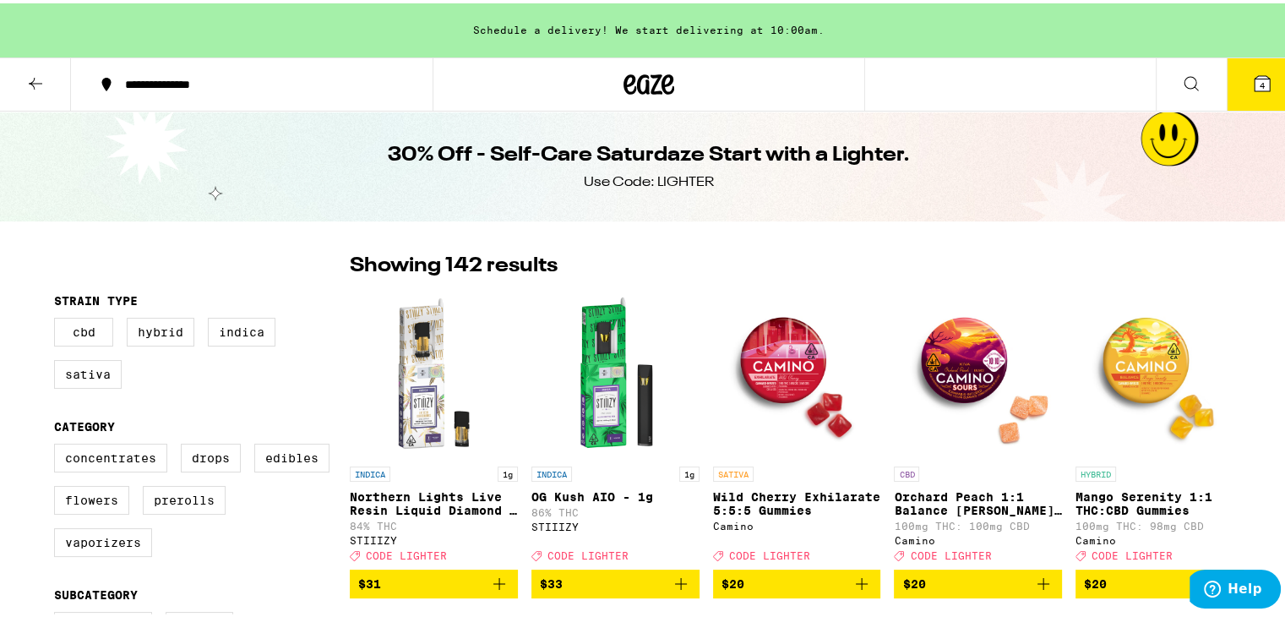
click at [1181, 83] on icon at bounding box center [1191, 80] width 20 height 20
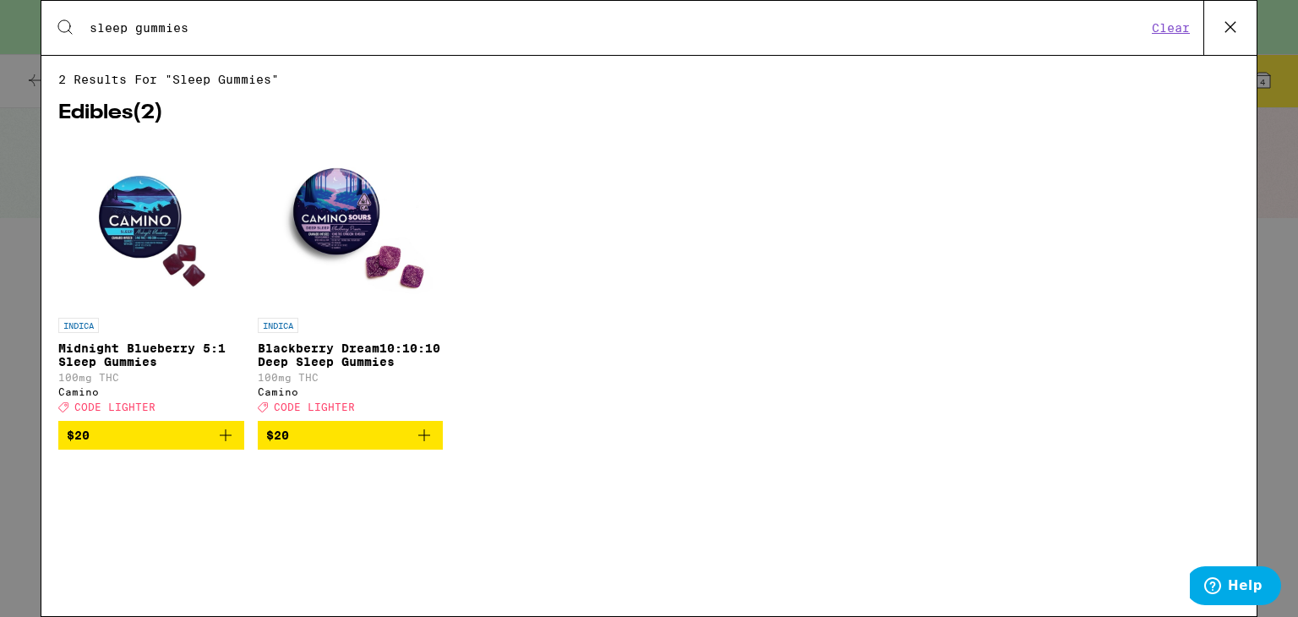
type input "sleep gummies"
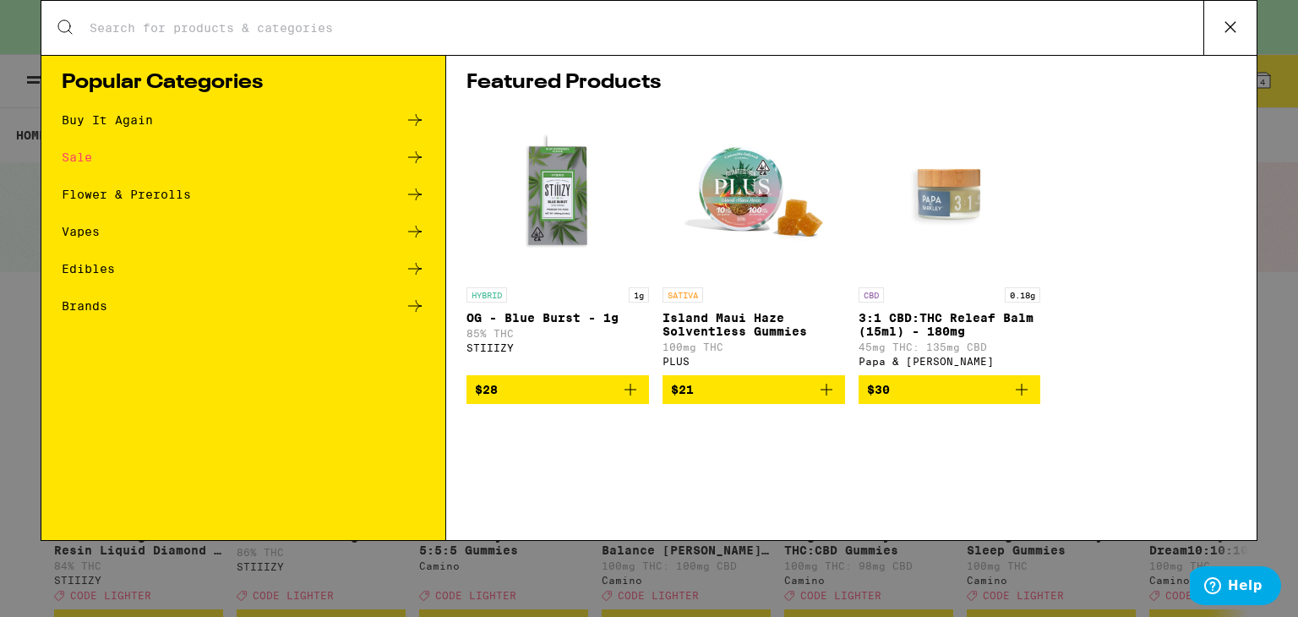
click at [747, 183] on img "Open page for Island Maui Haze Solventless Gummies from PLUS" at bounding box center [753, 194] width 169 height 169
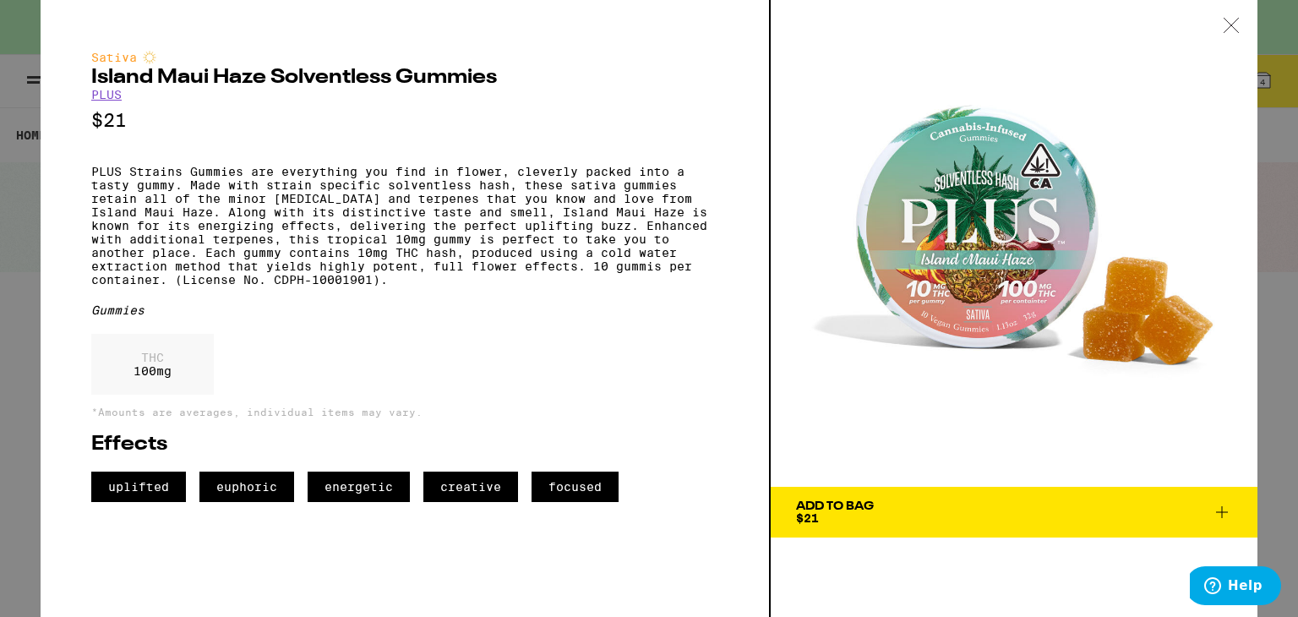
click at [1236, 30] on icon at bounding box center [1231, 25] width 17 height 15
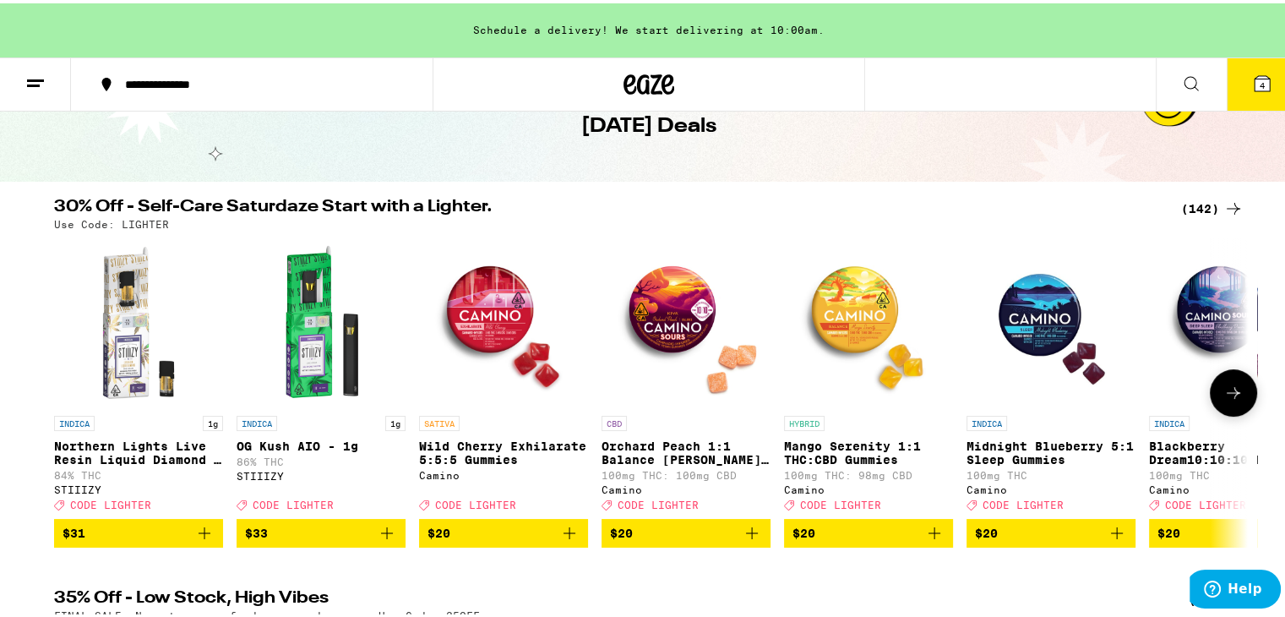
scroll to position [169, 0]
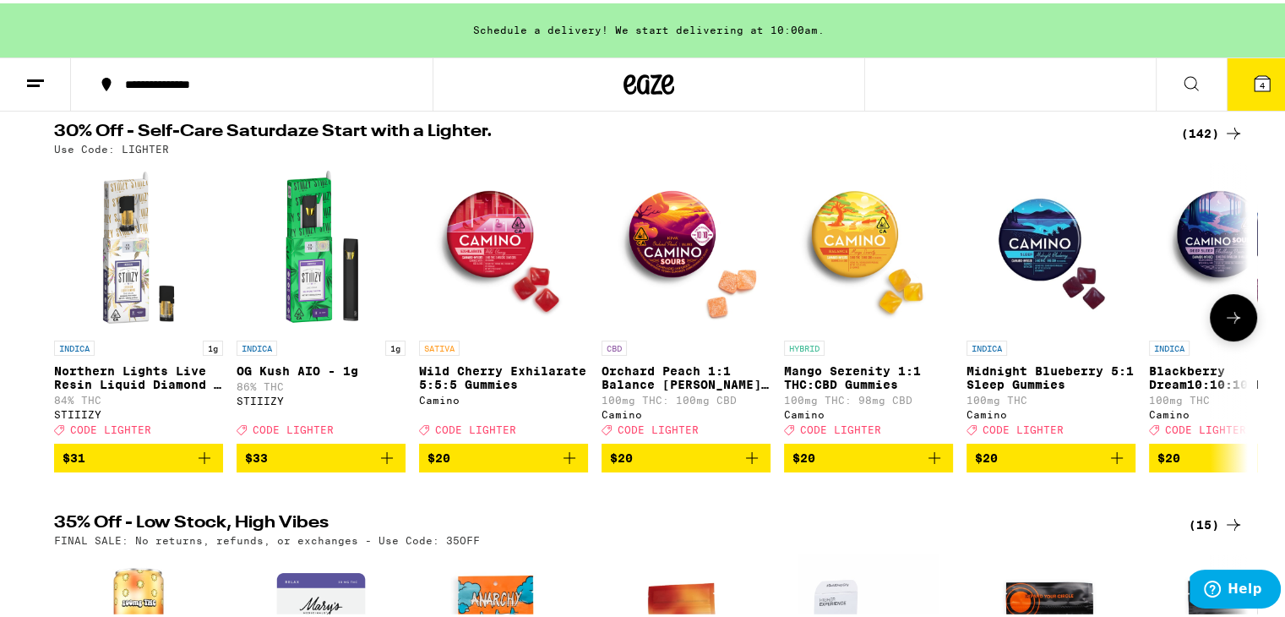
click at [1227, 324] on icon at bounding box center [1233, 314] width 20 height 20
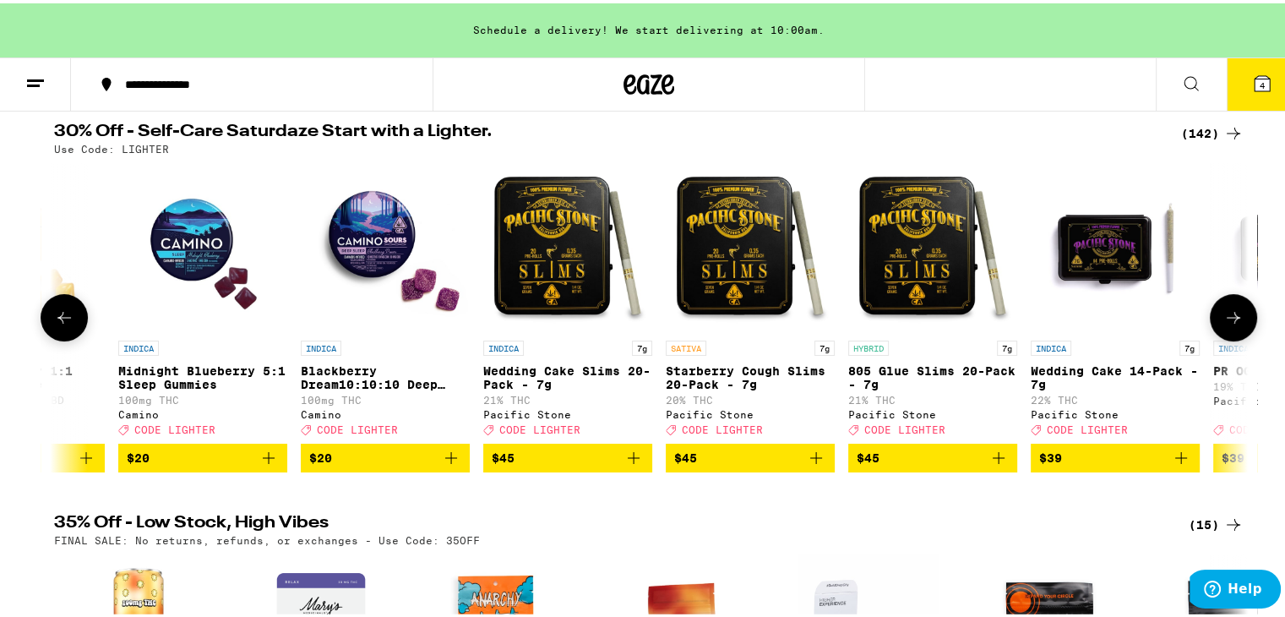
scroll to position [0, 1005]
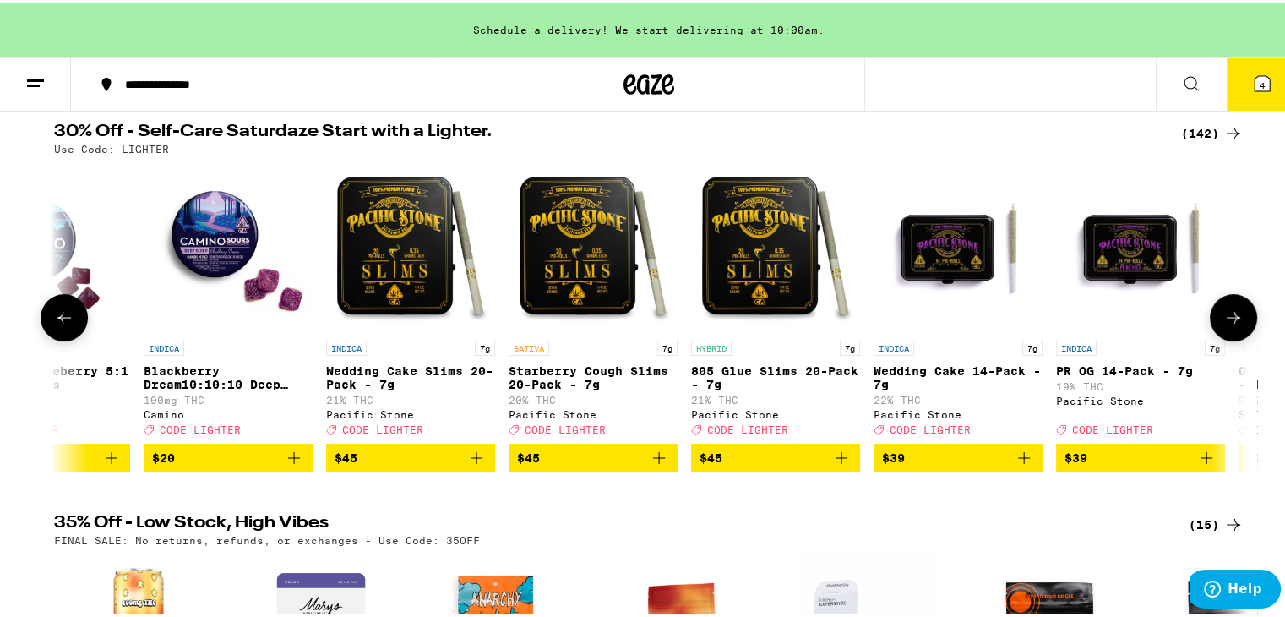
click at [1227, 324] on icon at bounding box center [1233, 314] width 20 height 20
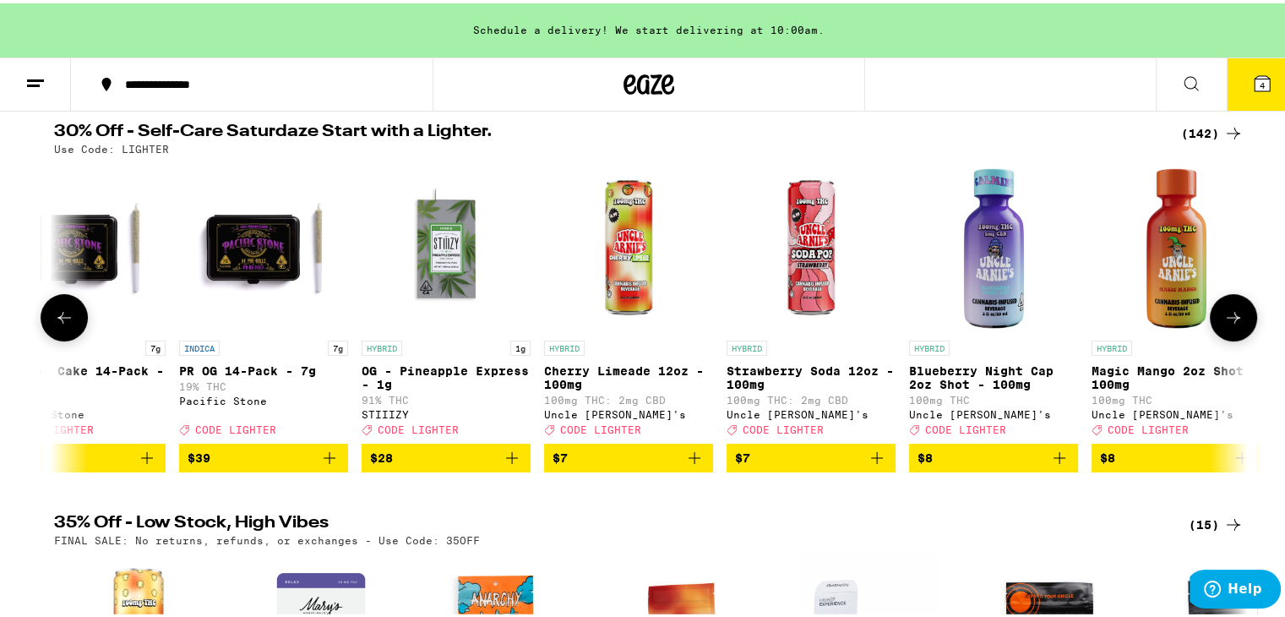
scroll to position [0, 2011]
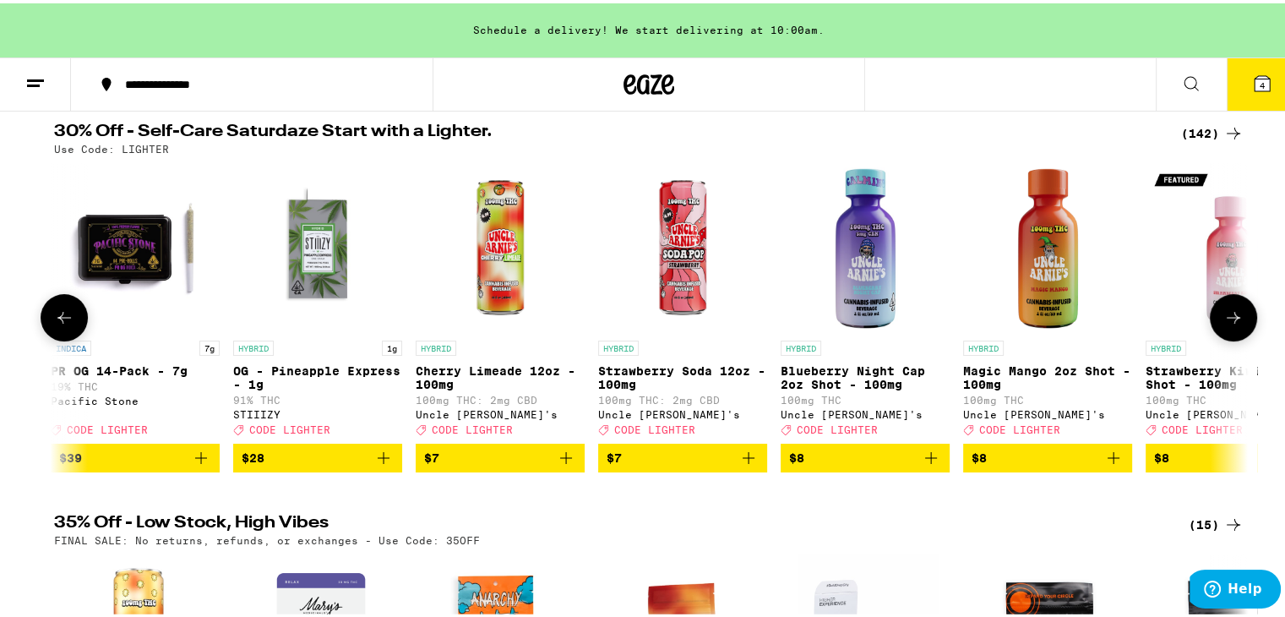
click at [1227, 324] on icon at bounding box center [1233, 314] width 20 height 20
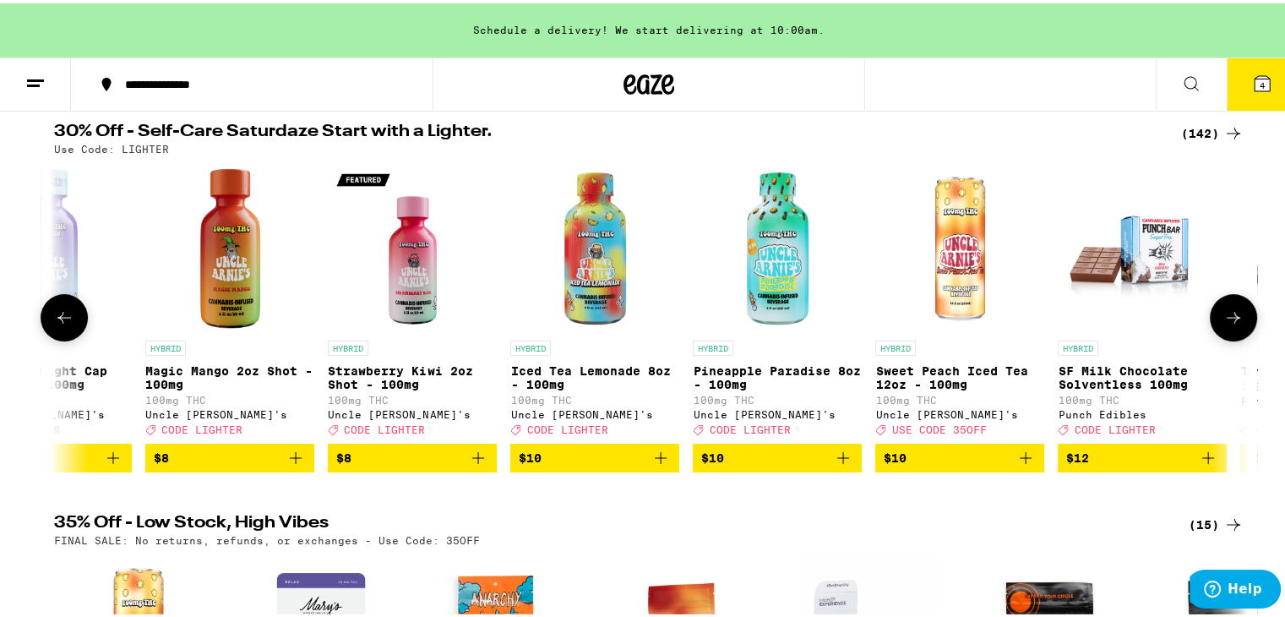
scroll to position [0, 3017]
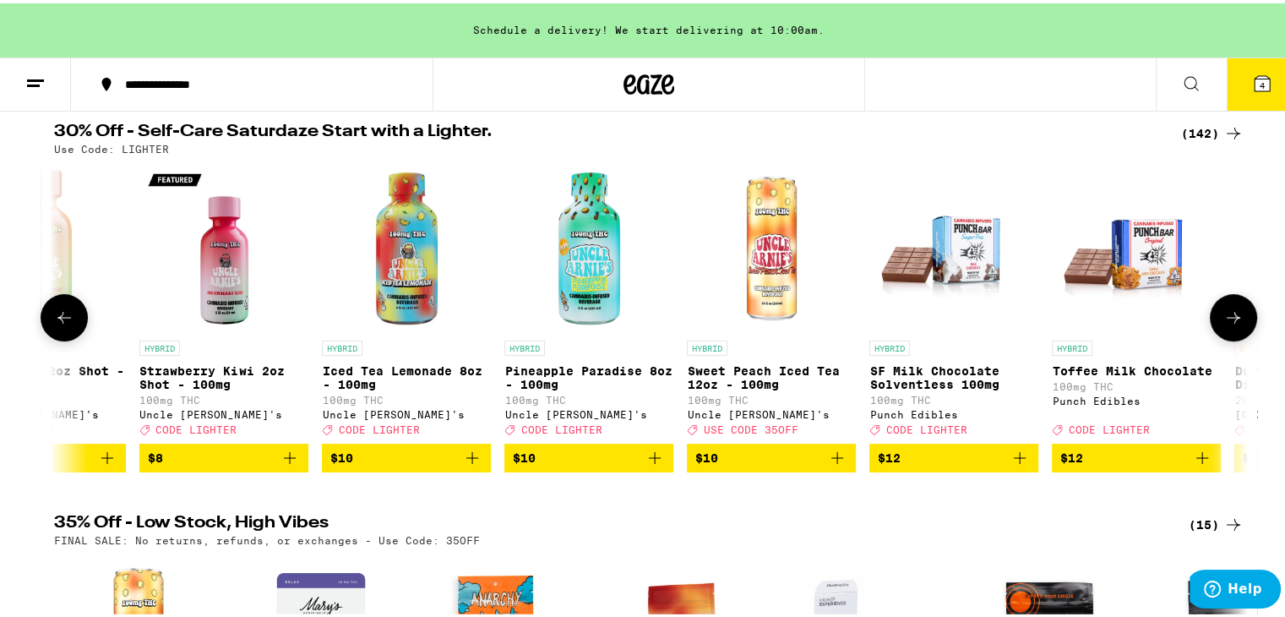
click at [1227, 324] on icon at bounding box center [1233, 314] width 20 height 20
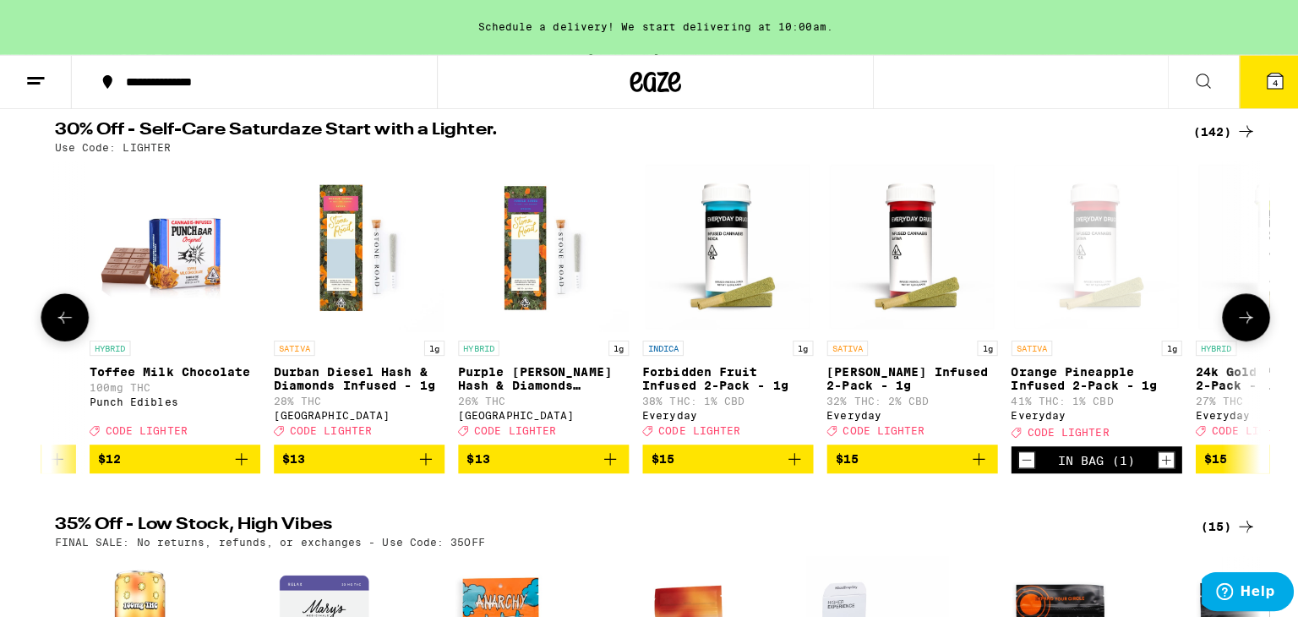
scroll to position [0, 4022]
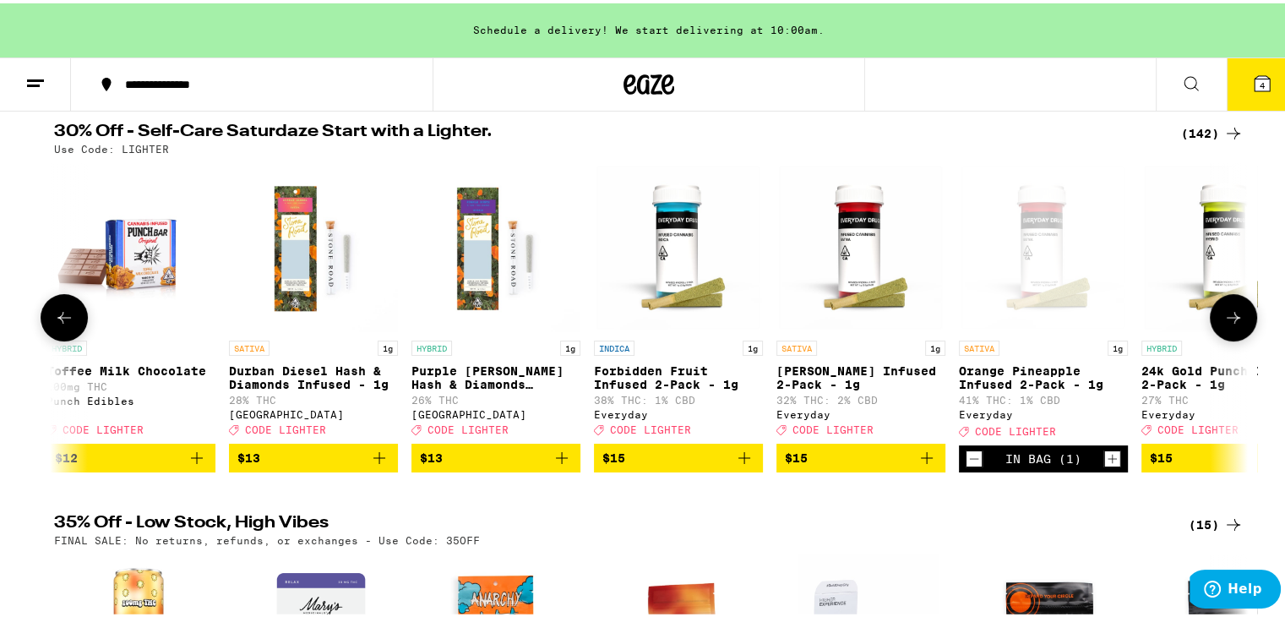
click at [737, 465] on icon "Add to bag" at bounding box center [744, 454] width 20 height 20
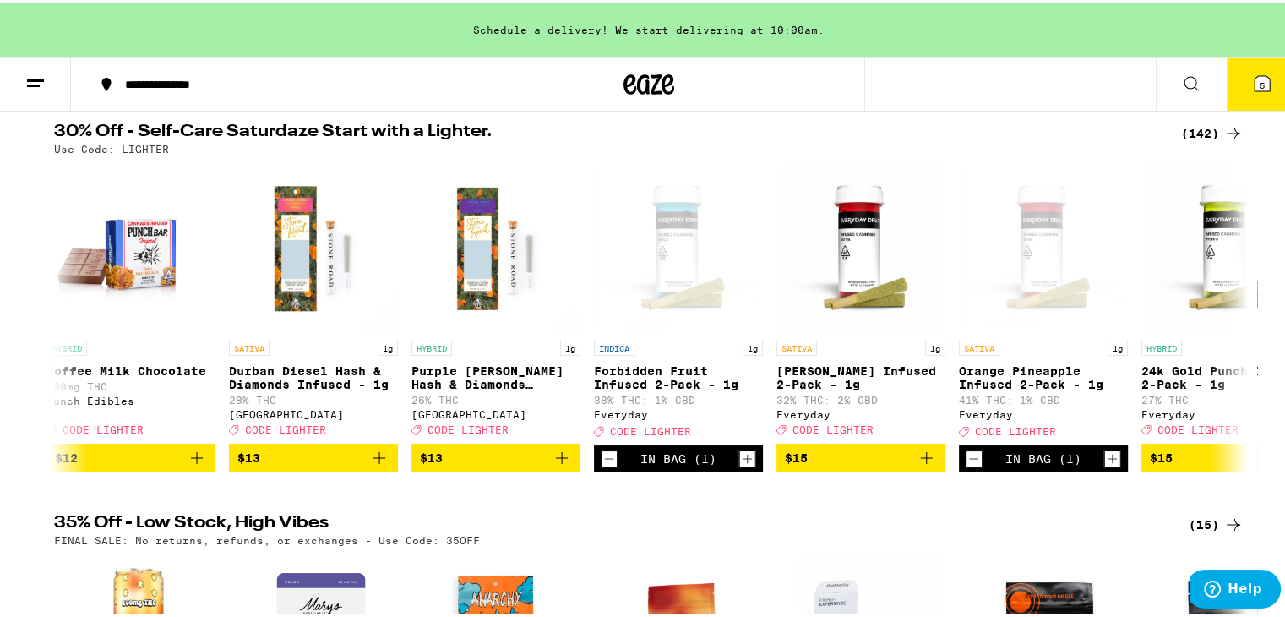
click at [1255, 79] on icon at bounding box center [1262, 80] width 15 height 15
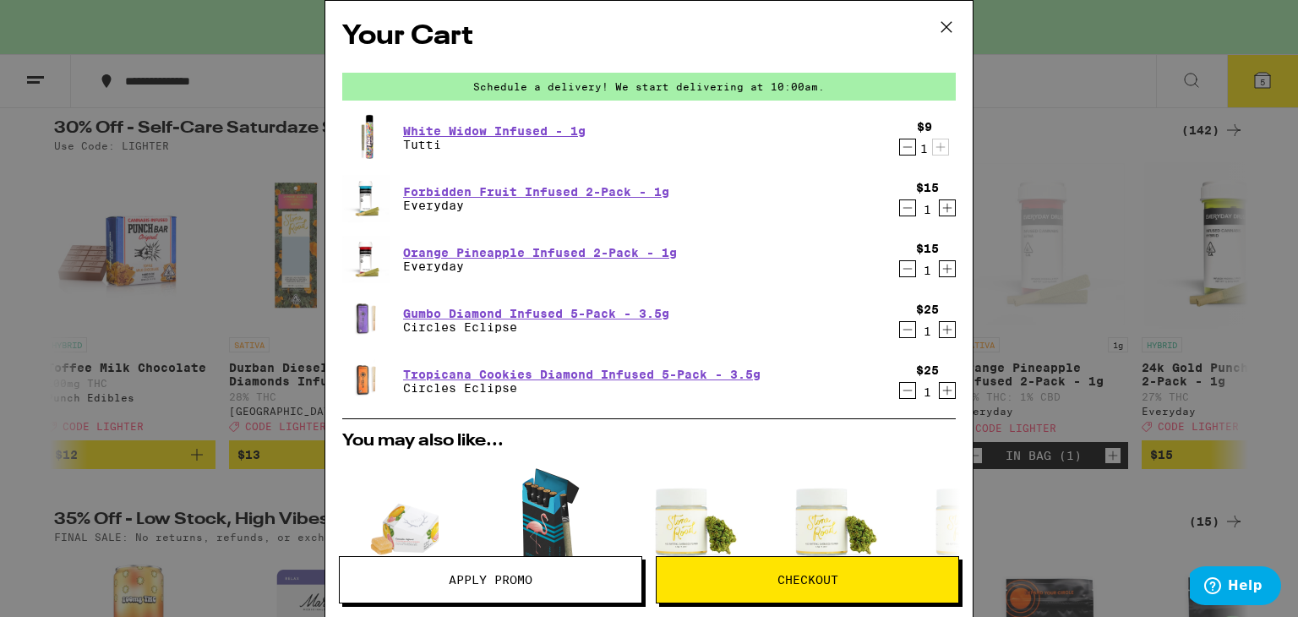
click at [900, 275] on icon "Decrement" at bounding box center [907, 269] width 15 height 20
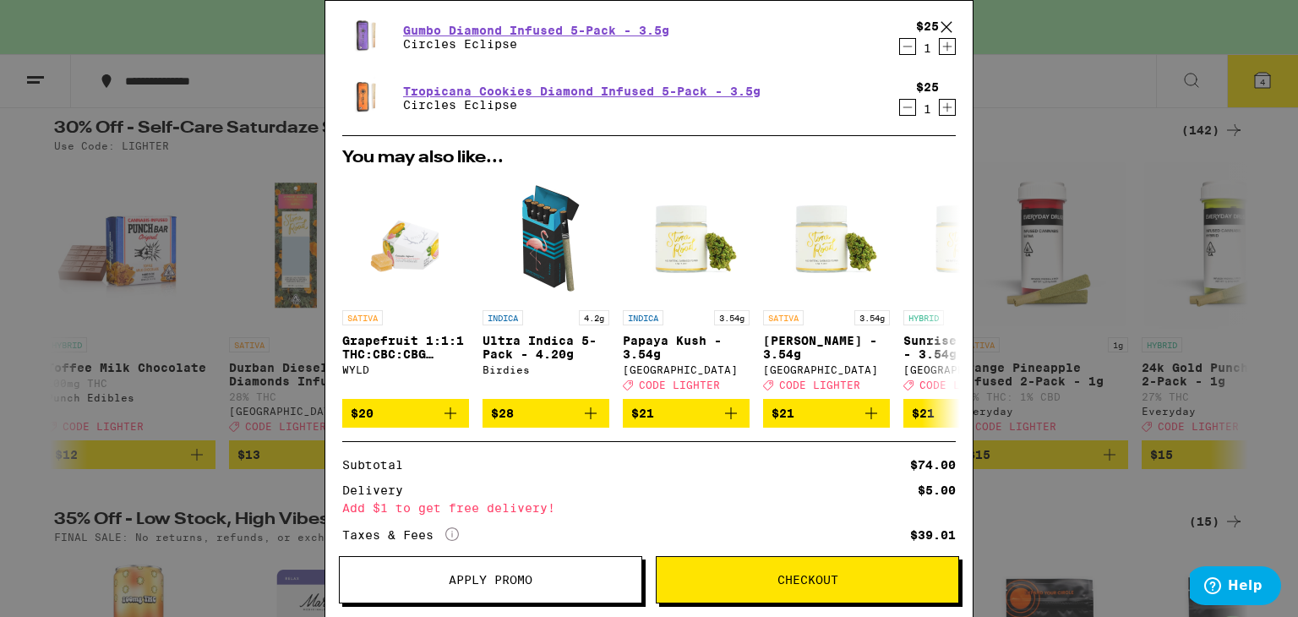
scroll to position [338, 0]
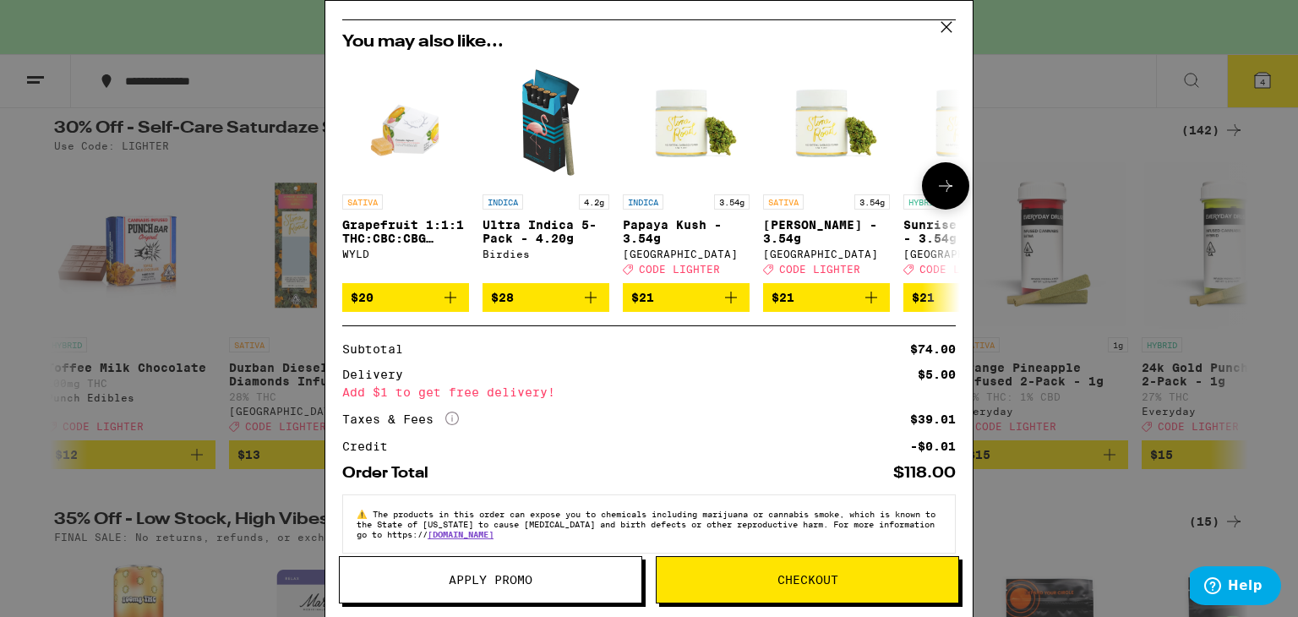
click at [450, 302] on icon "Add to bag" at bounding box center [450, 297] width 20 height 20
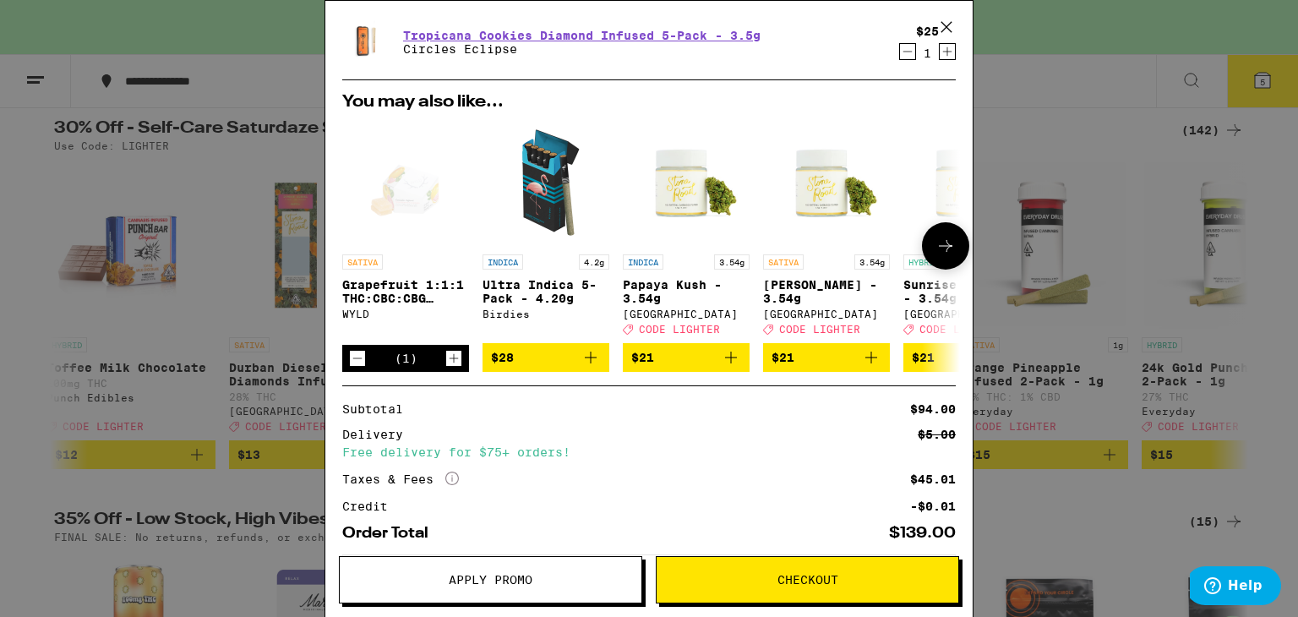
scroll to position [342, 0]
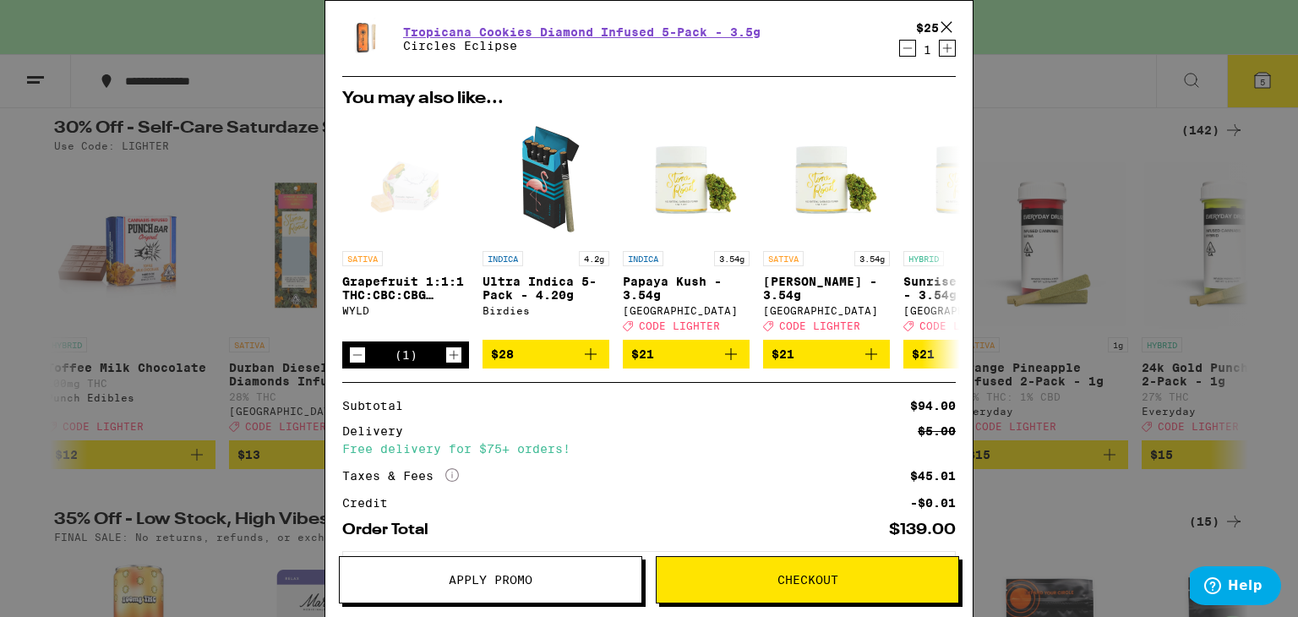
click at [803, 583] on span "Checkout" at bounding box center [807, 580] width 61 height 12
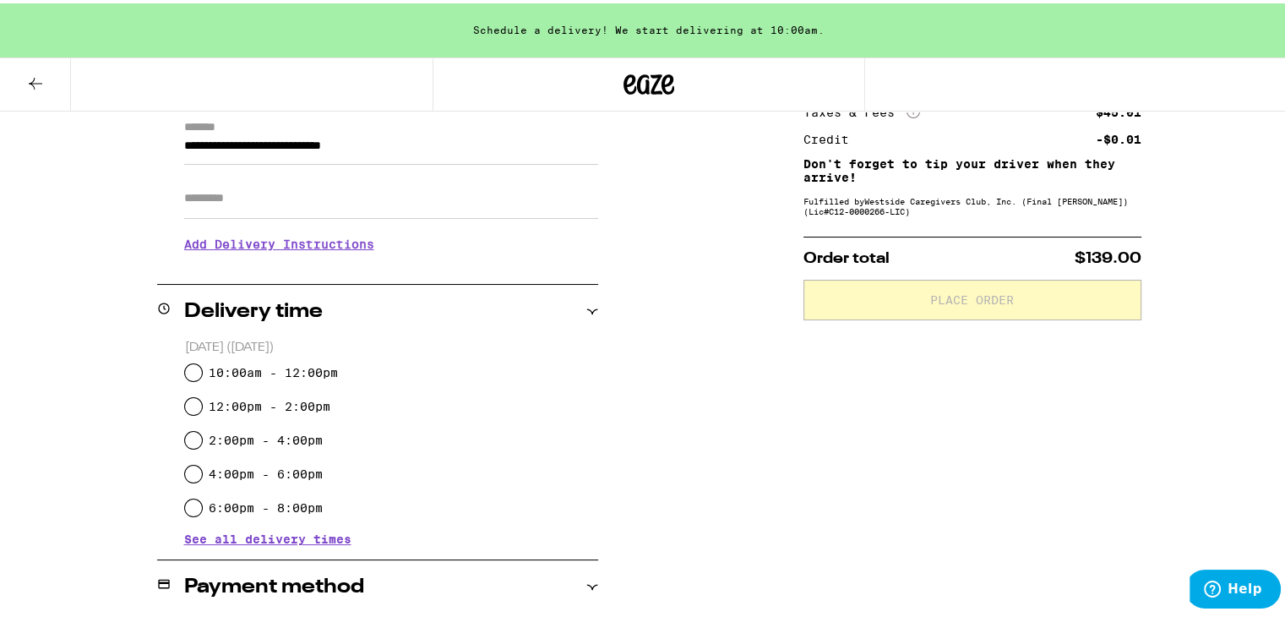
scroll to position [253, 0]
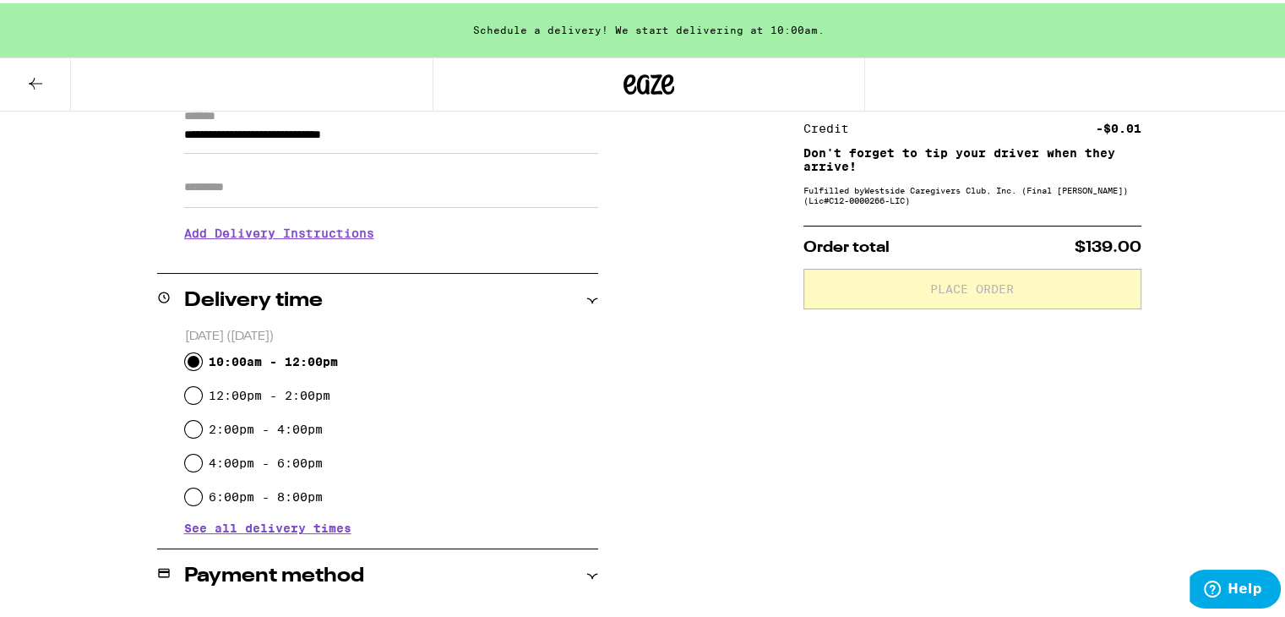
click at [185, 362] on input "10:00am - 12:00pm" at bounding box center [193, 358] width 17 height 17
radio input "true"
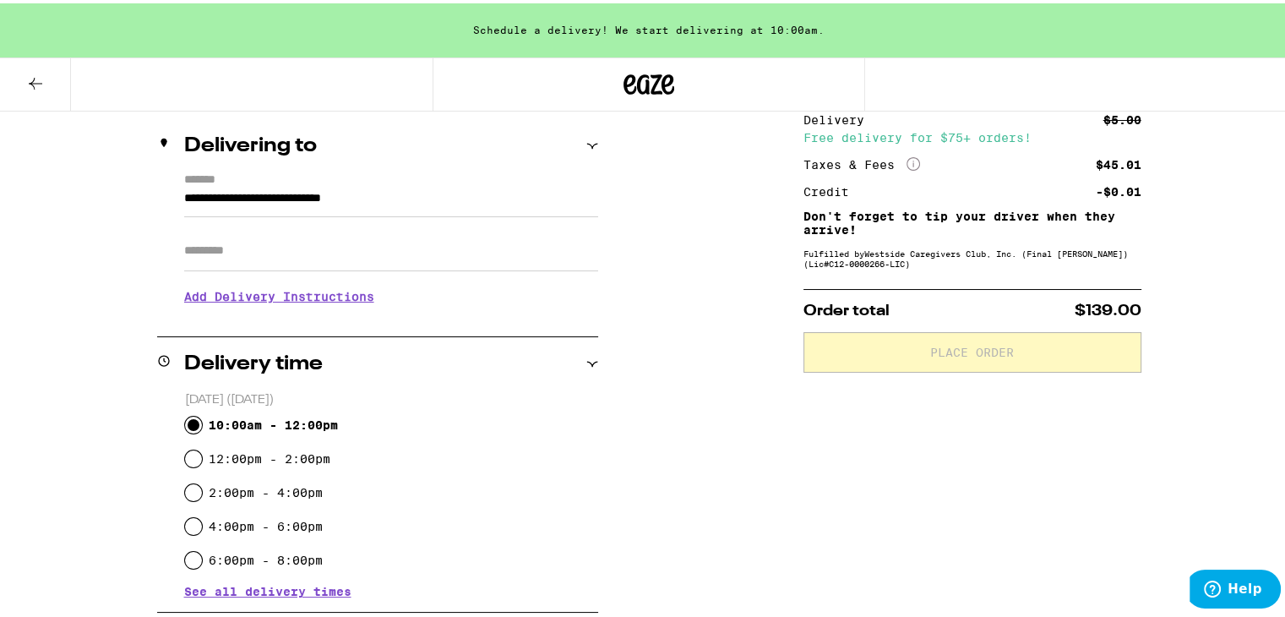
scroll to position [169, 0]
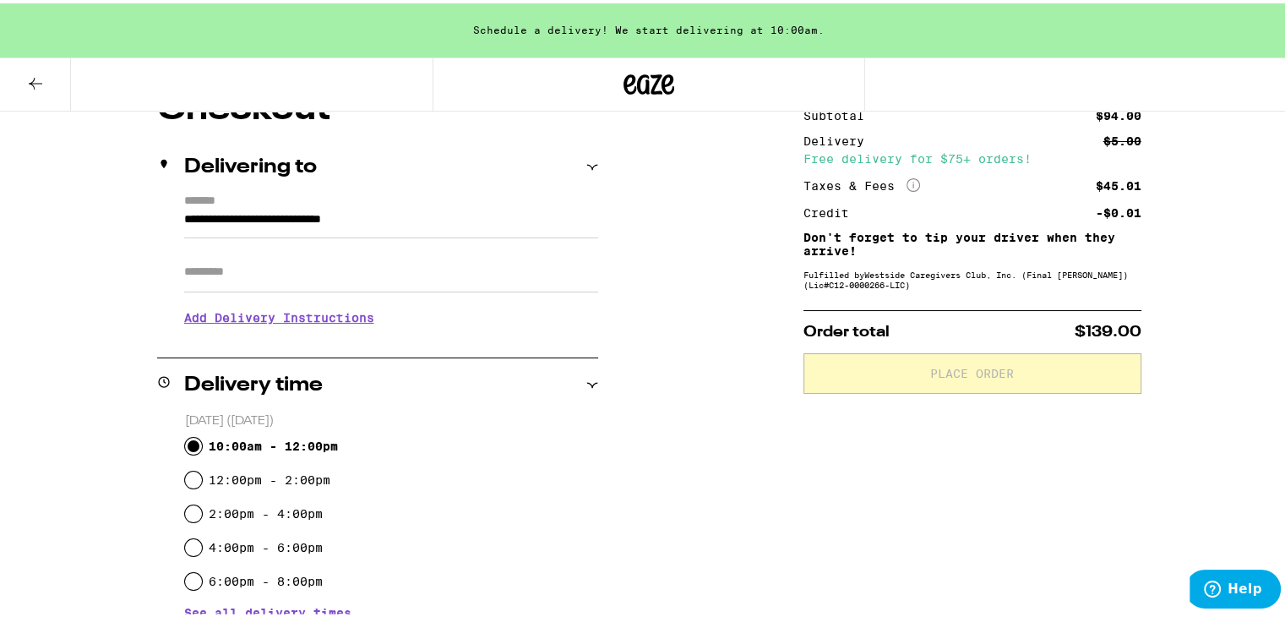
click at [586, 381] on icon at bounding box center [592, 382] width 12 height 12
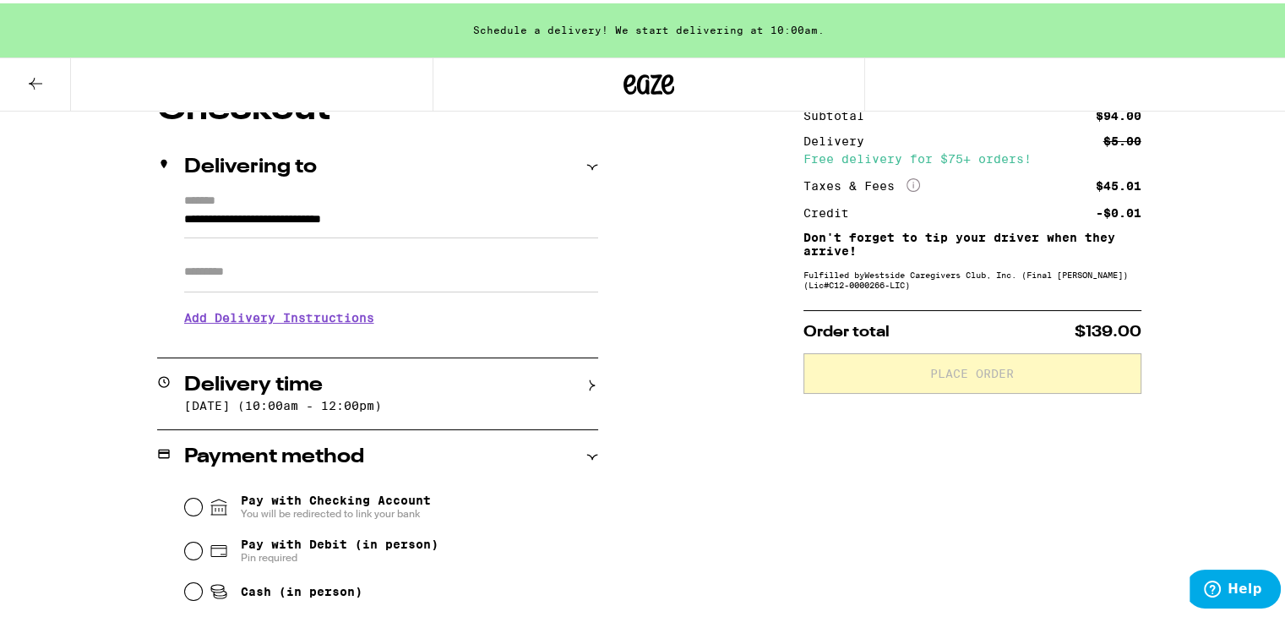
click at [586, 381] on icon at bounding box center [592, 382] width 12 height 12
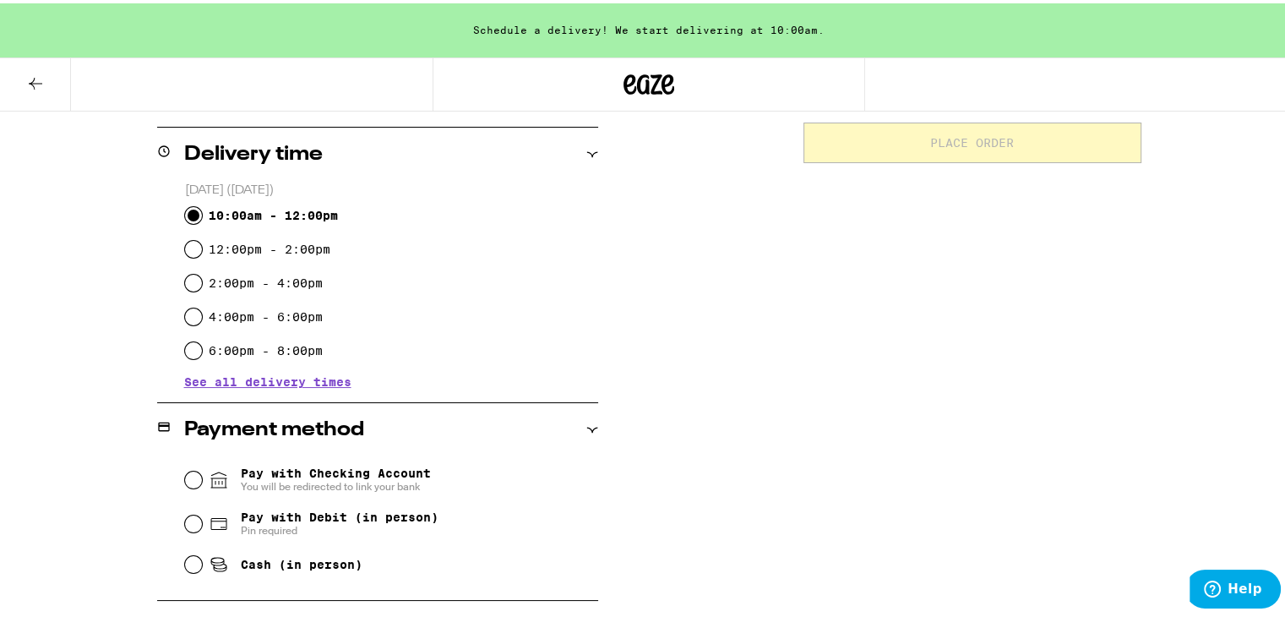
scroll to position [422, 0]
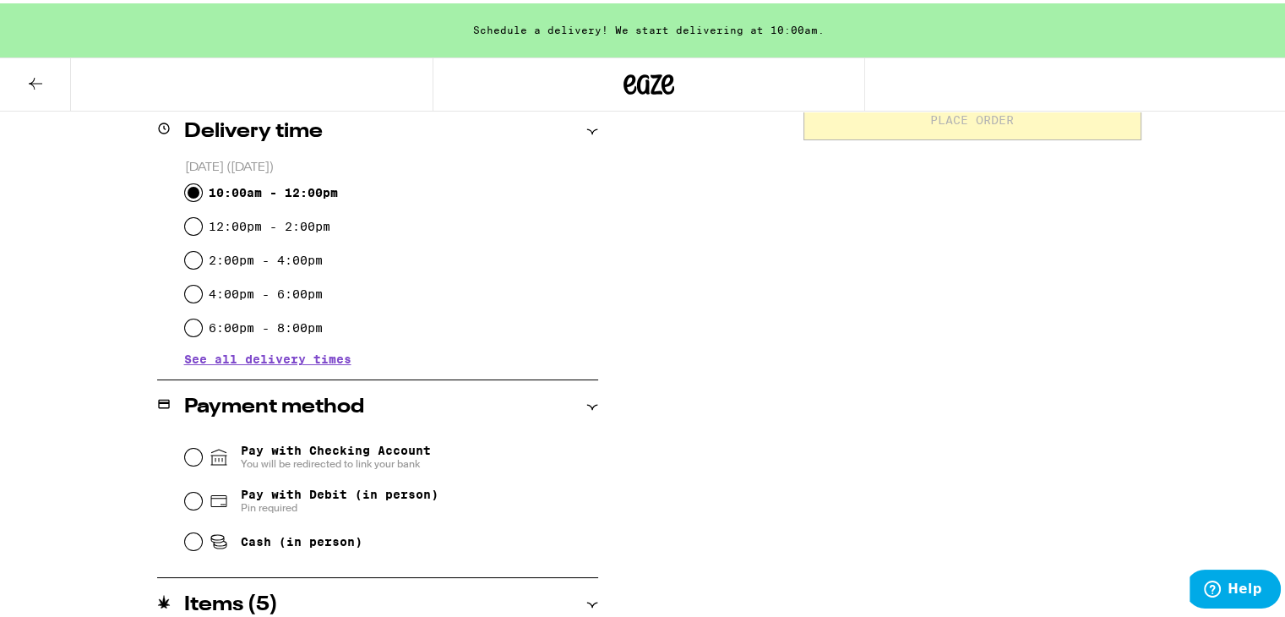
click at [278, 352] on span "See all delivery times" at bounding box center [267, 356] width 167 height 12
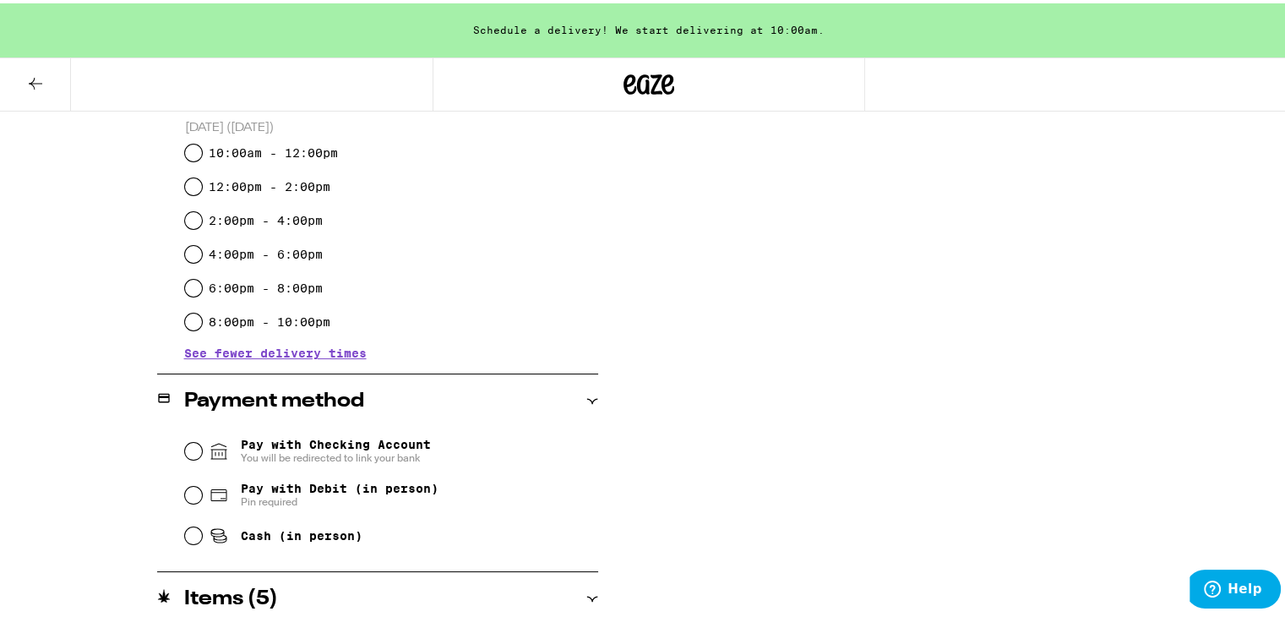
scroll to position [760, 0]
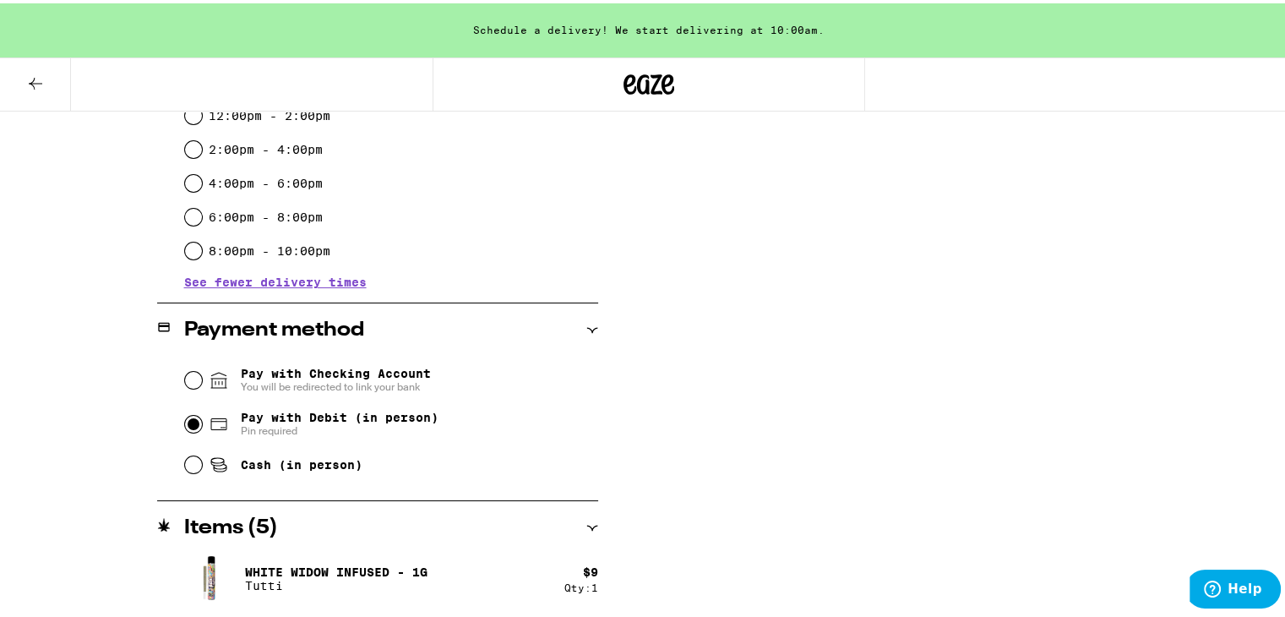
click at [186, 425] on input "Pay with Debit (in person) Pin required" at bounding box center [193, 420] width 17 height 17
radio input "true"
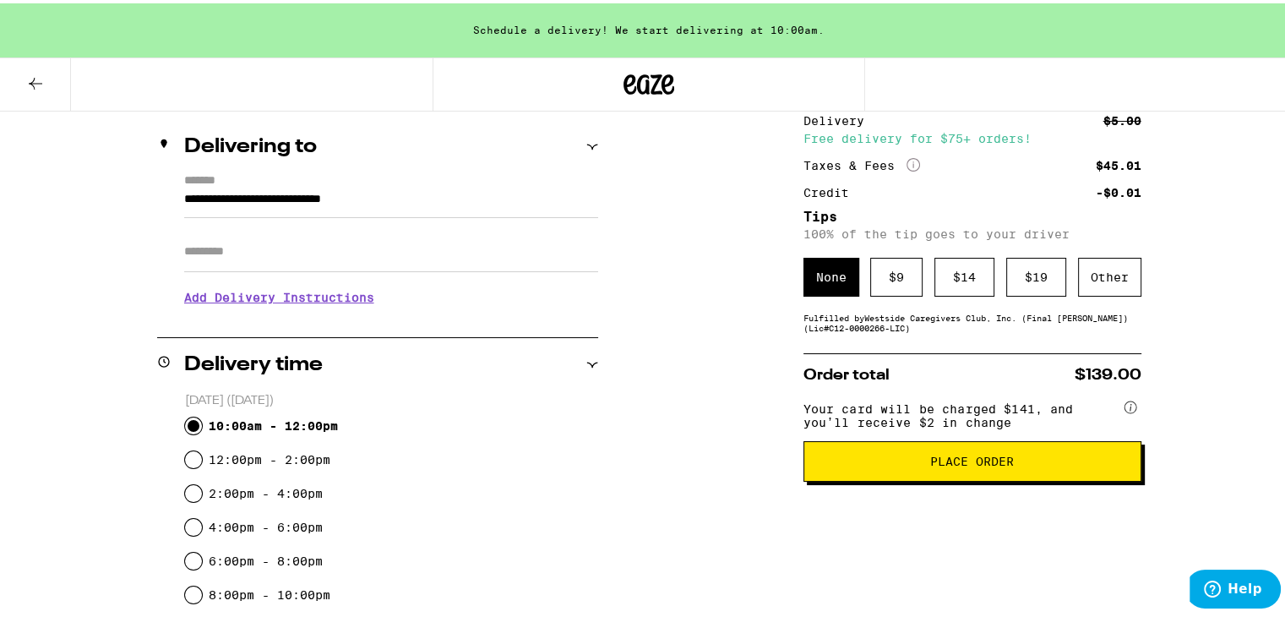
scroll to position [253, 0]
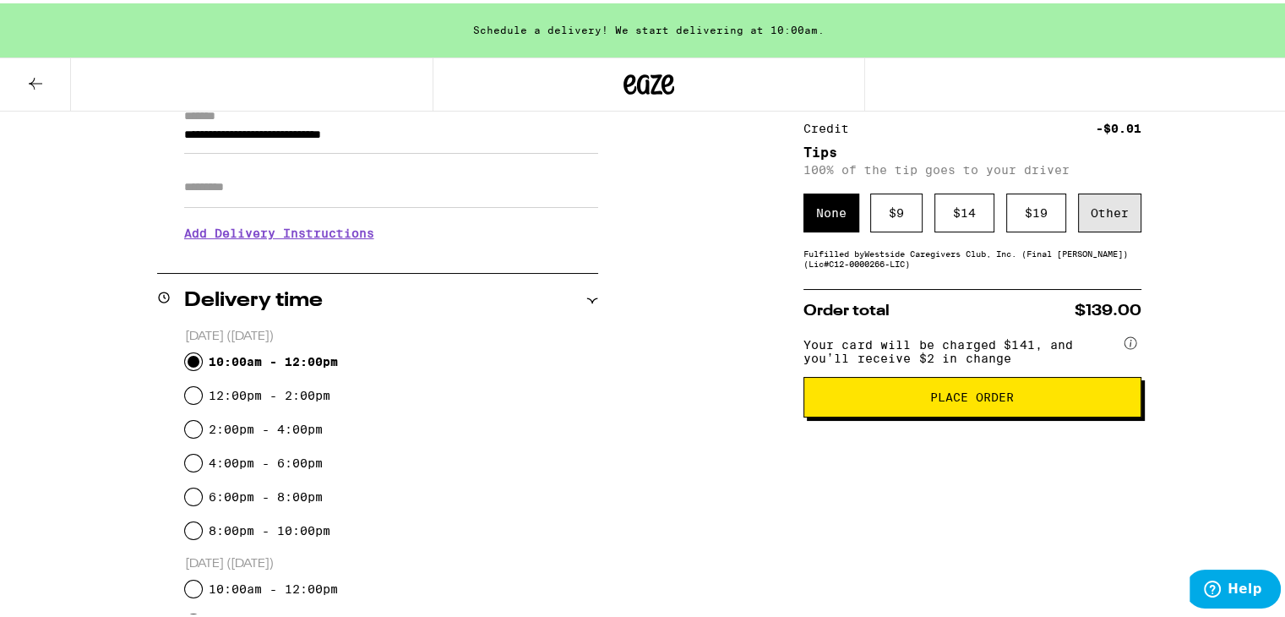
click at [1092, 214] on div "Other" at bounding box center [1109, 209] width 63 height 39
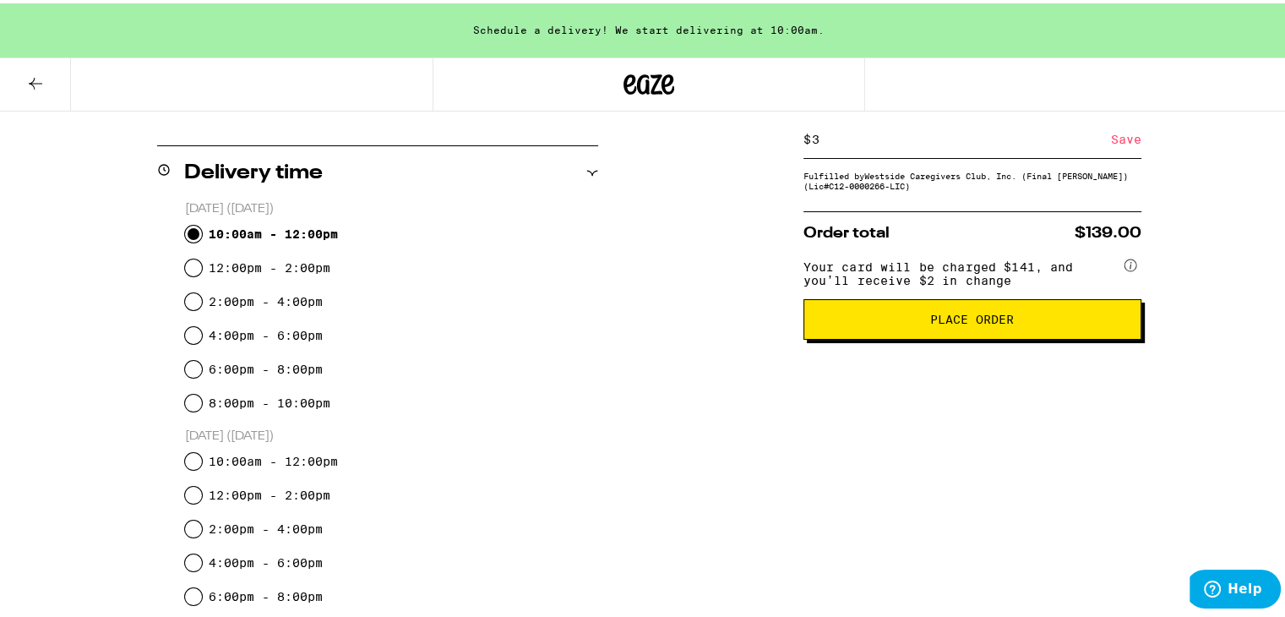
scroll to position [422, 0]
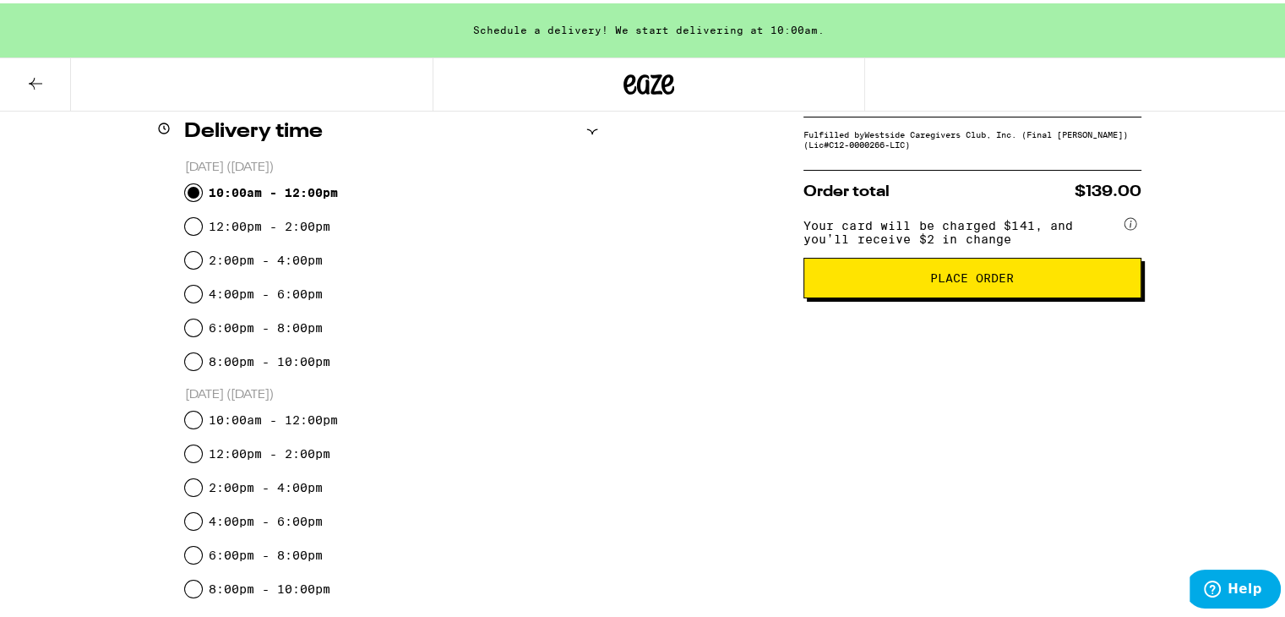
type input "3"
click at [932, 281] on span "Place Order" at bounding box center [972, 275] width 84 height 12
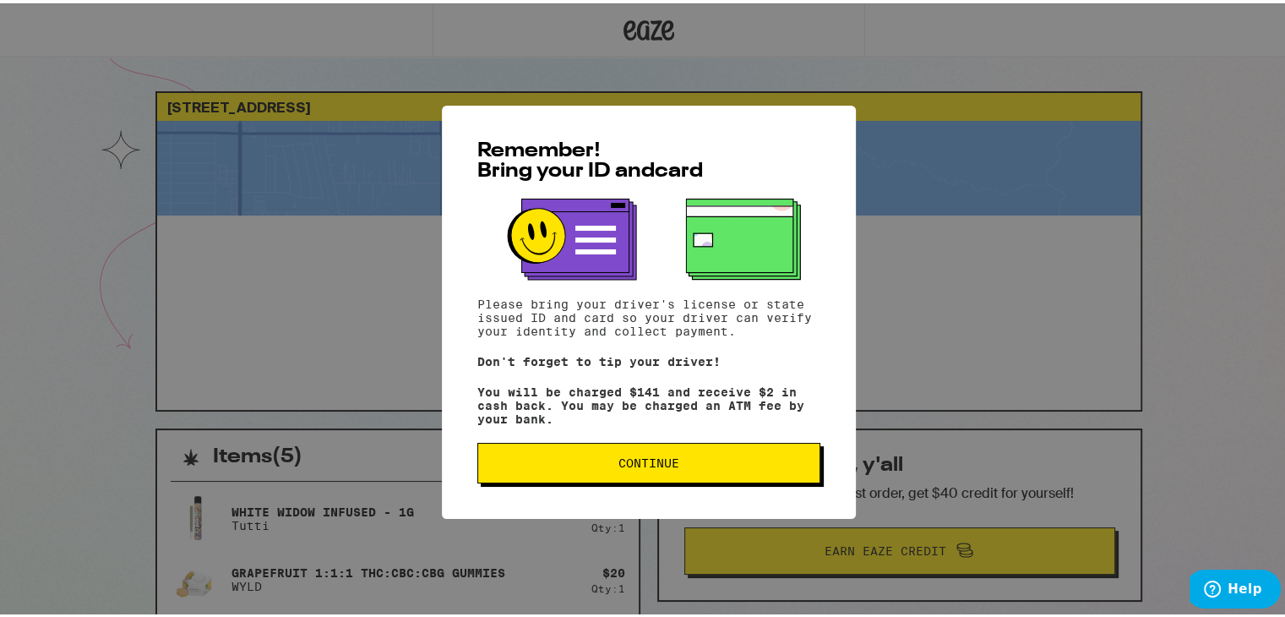
click at [628, 475] on button "Continue" at bounding box center [648, 459] width 343 height 41
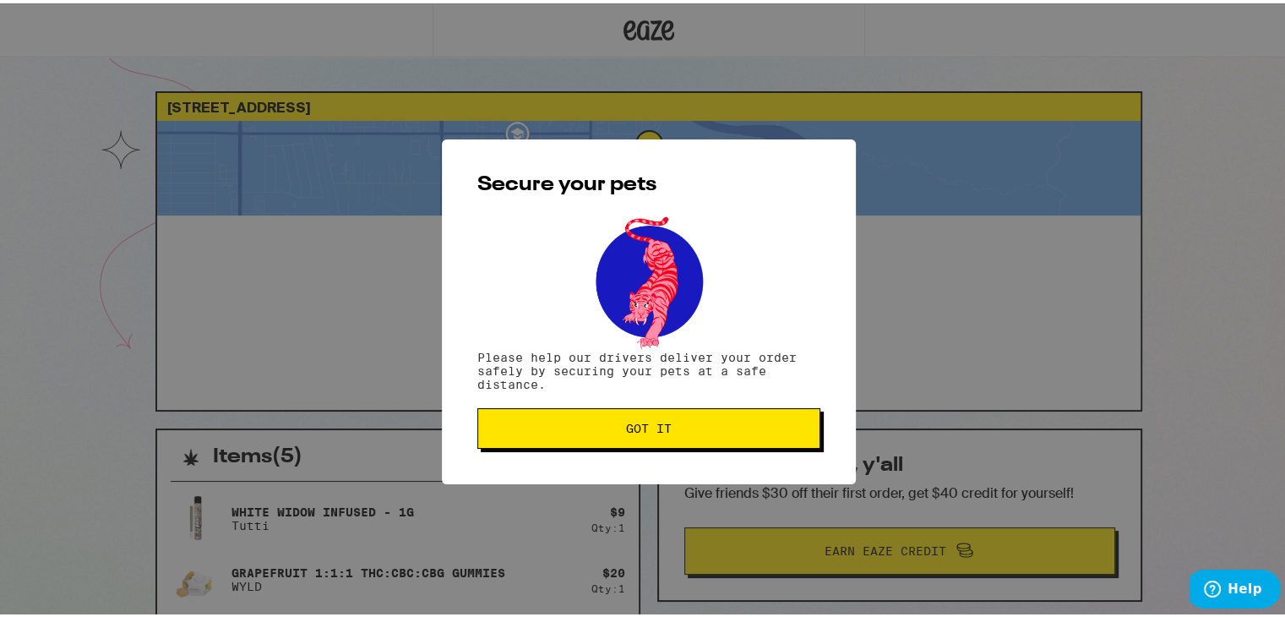
click at [630, 430] on span "Got it" at bounding box center [649, 425] width 46 height 12
